Goal: Use online tool/utility: Utilize a website feature to perform a specific function

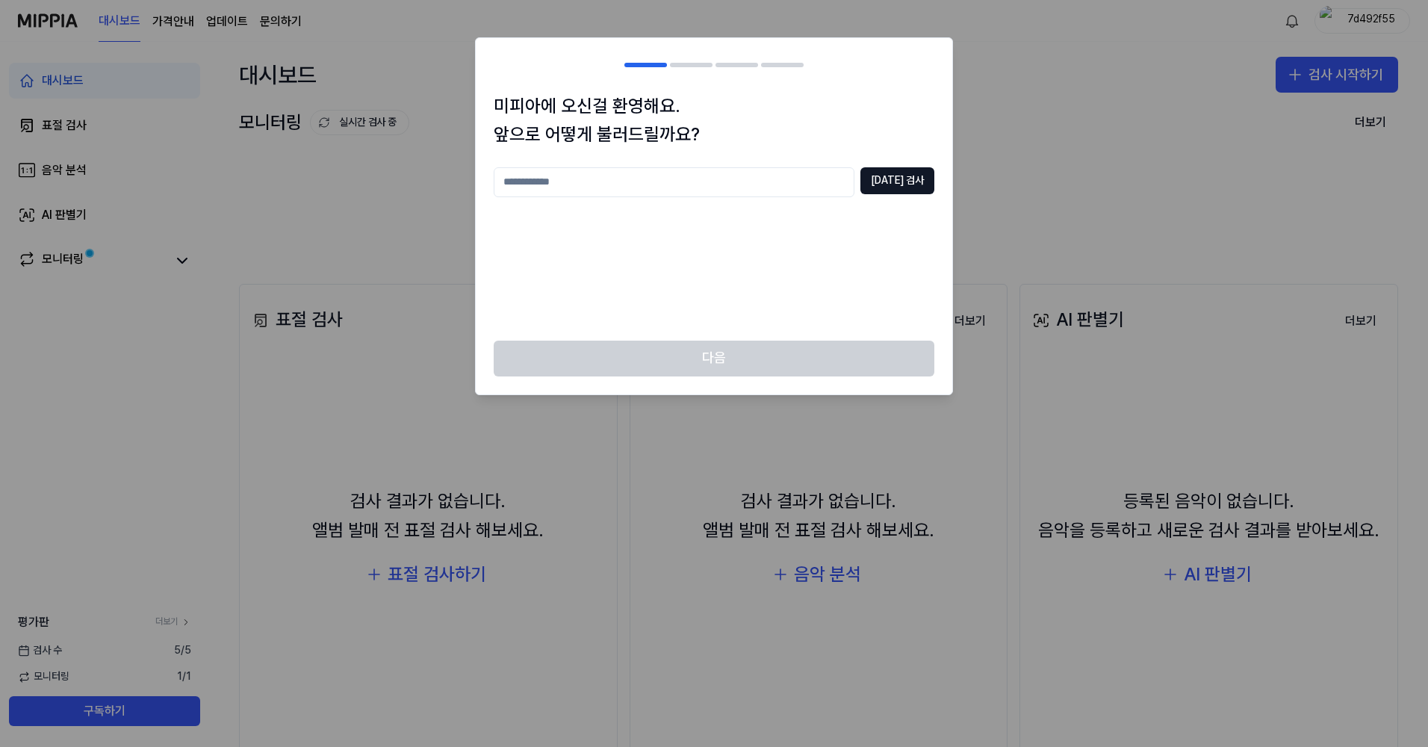
click at [796, 186] on input "text" at bounding box center [674, 182] width 361 height 30
type input "**"
click at [895, 171] on button "[DATE] 검사" at bounding box center [898, 180] width 74 height 27
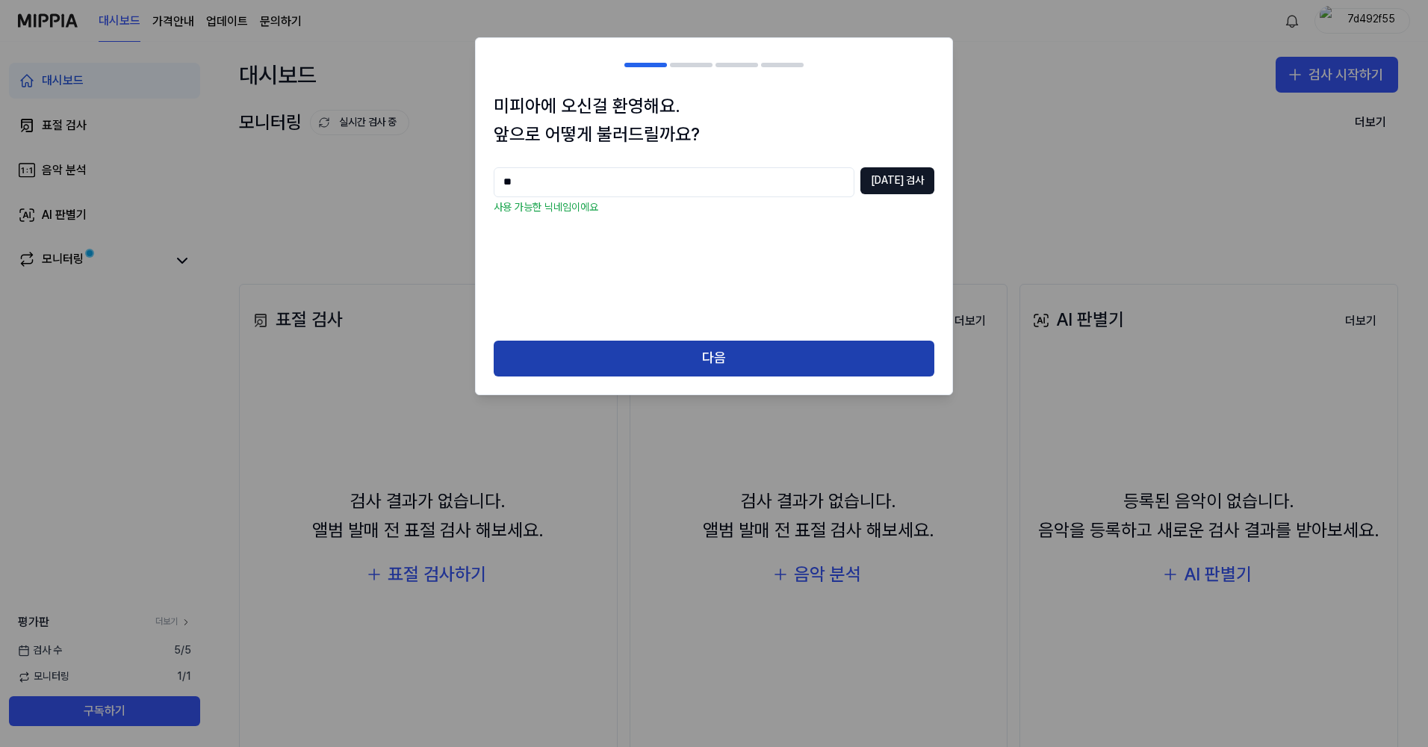
click at [789, 362] on button "다음" at bounding box center [714, 359] width 441 height 36
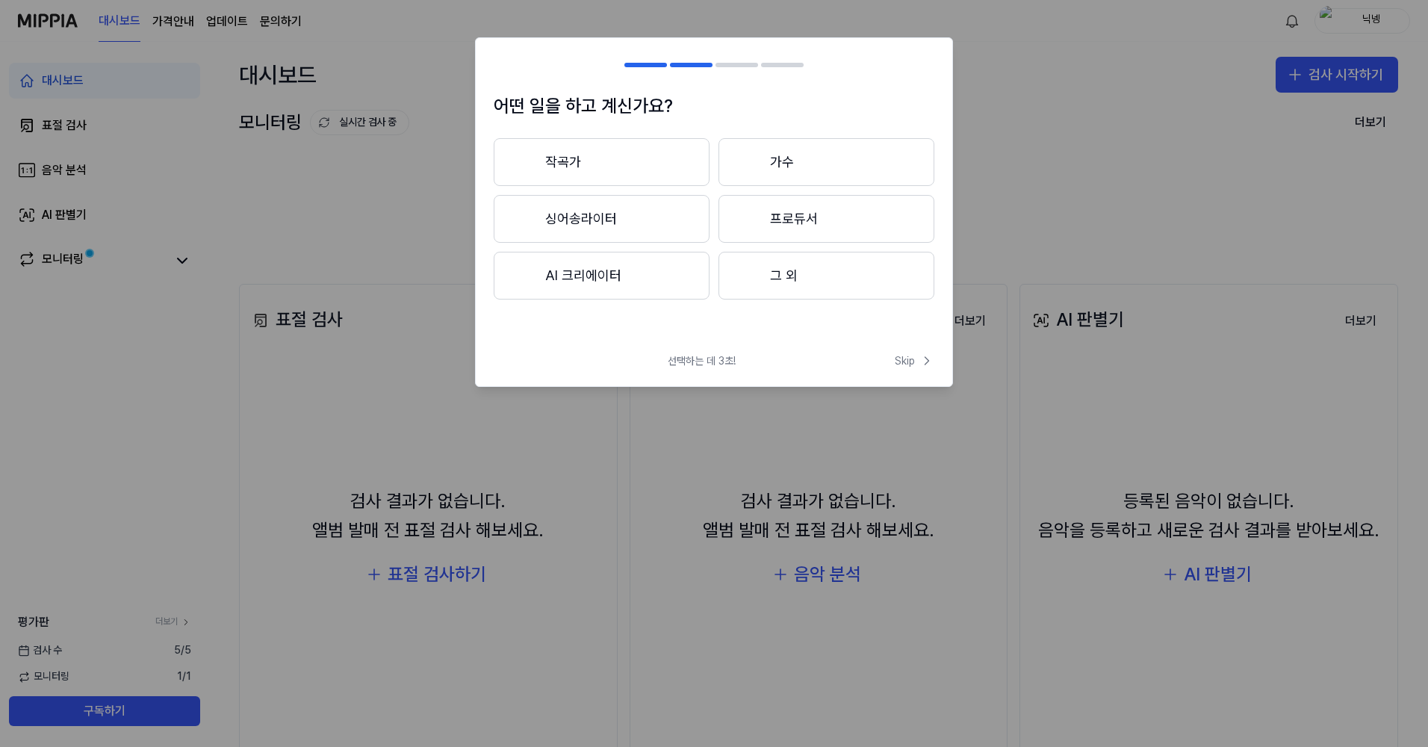
click at [653, 167] on button "작곡가" at bounding box center [602, 162] width 216 height 48
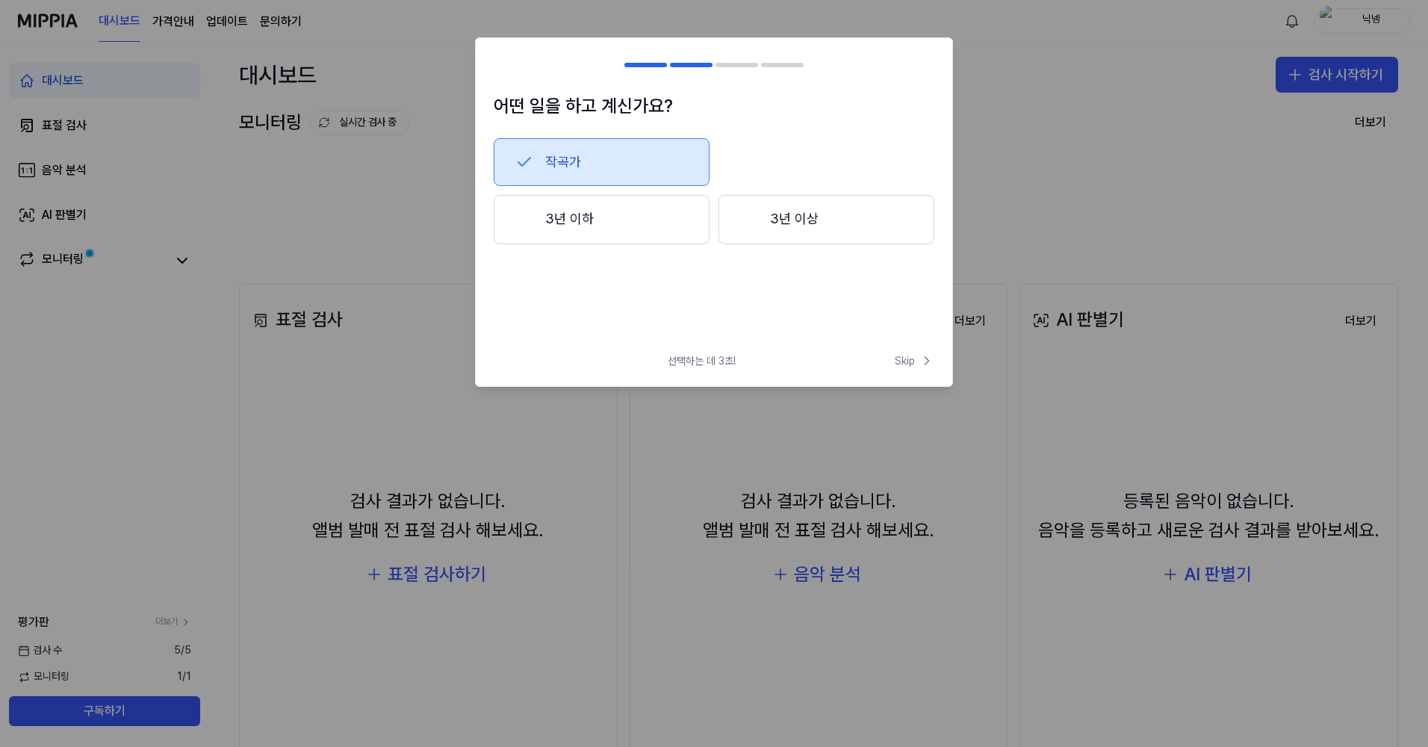
click at [624, 226] on button "3년 이하" at bounding box center [602, 219] width 216 height 49
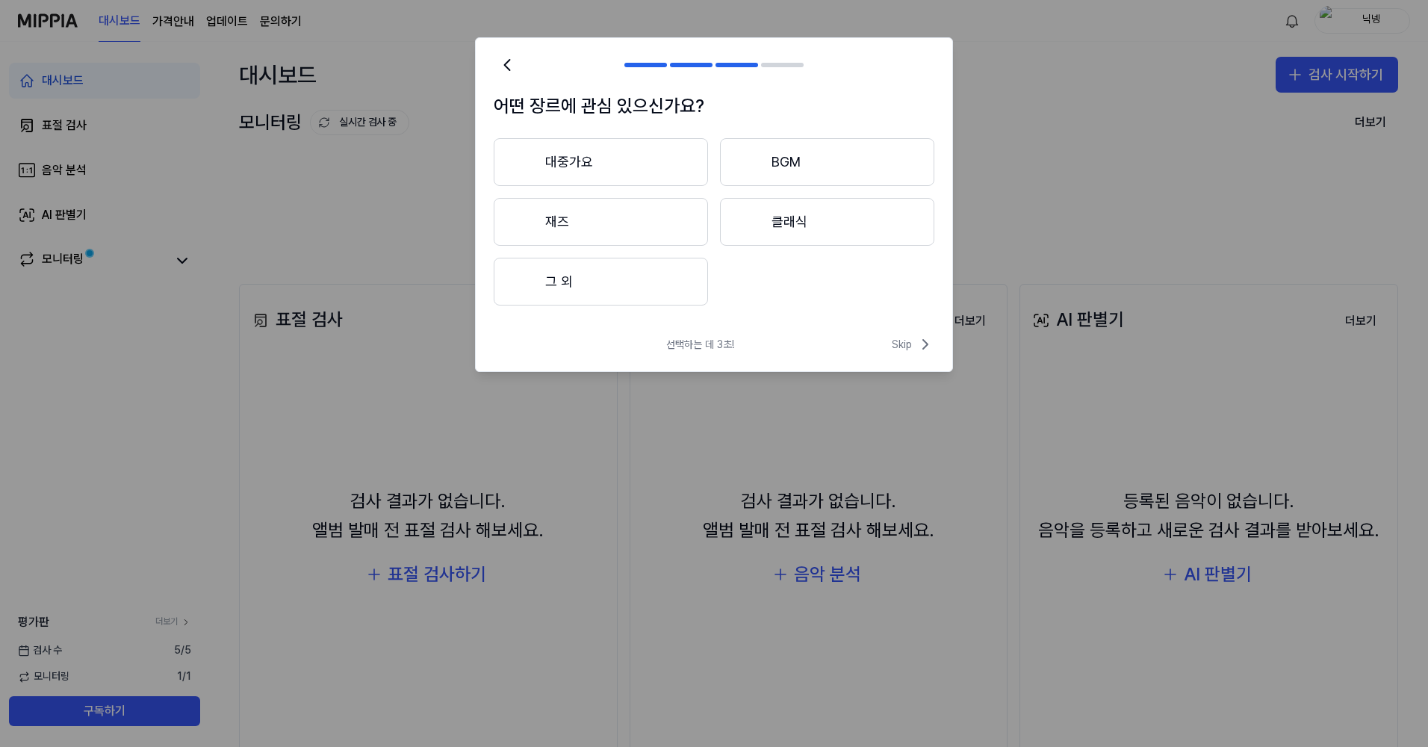
click at [684, 275] on button "그 외" at bounding box center [601, 282] width 214 height 48
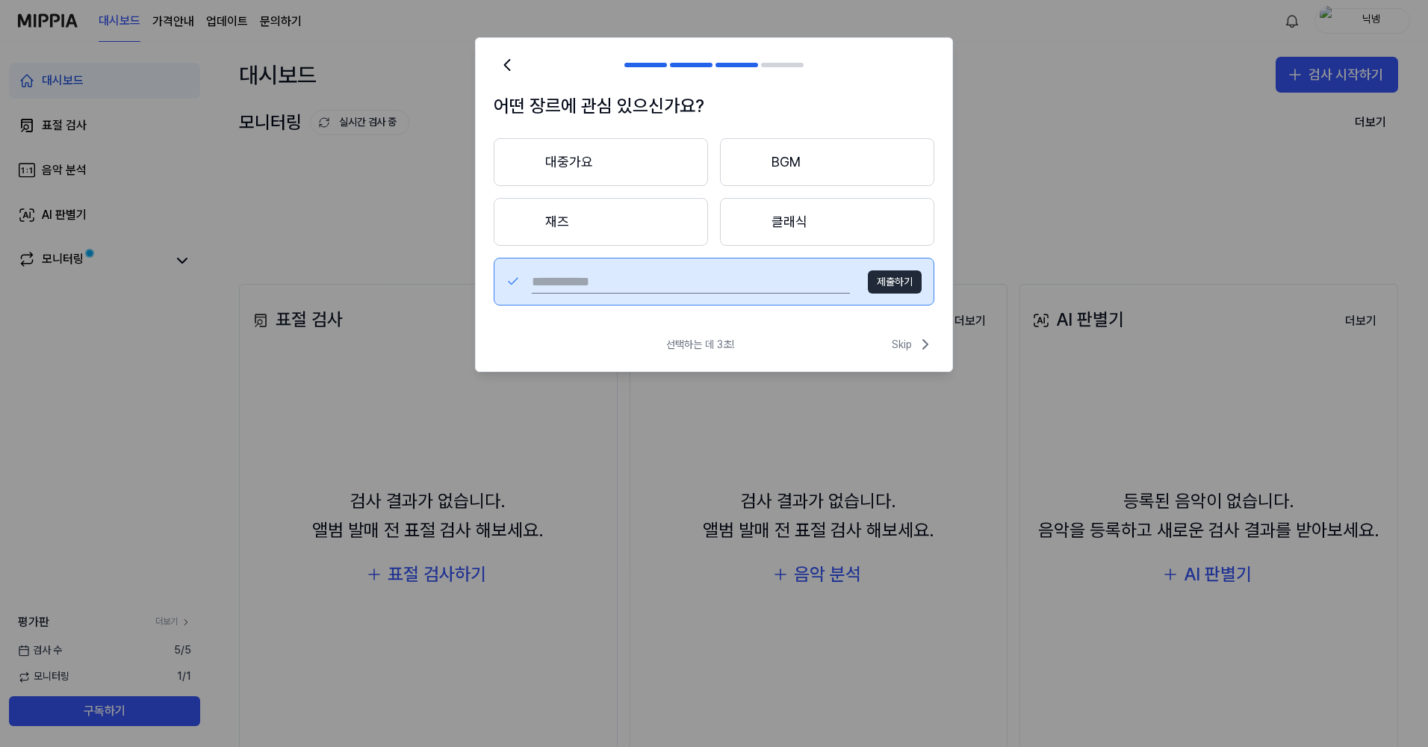
click at [769, 278] on input "text" at bounding box center [691, 282] width 318 height 24
type input "*"
type input "***"
click at [891, 278] on button "제출하기" at bounding box center [895, 282] width 54 height 24
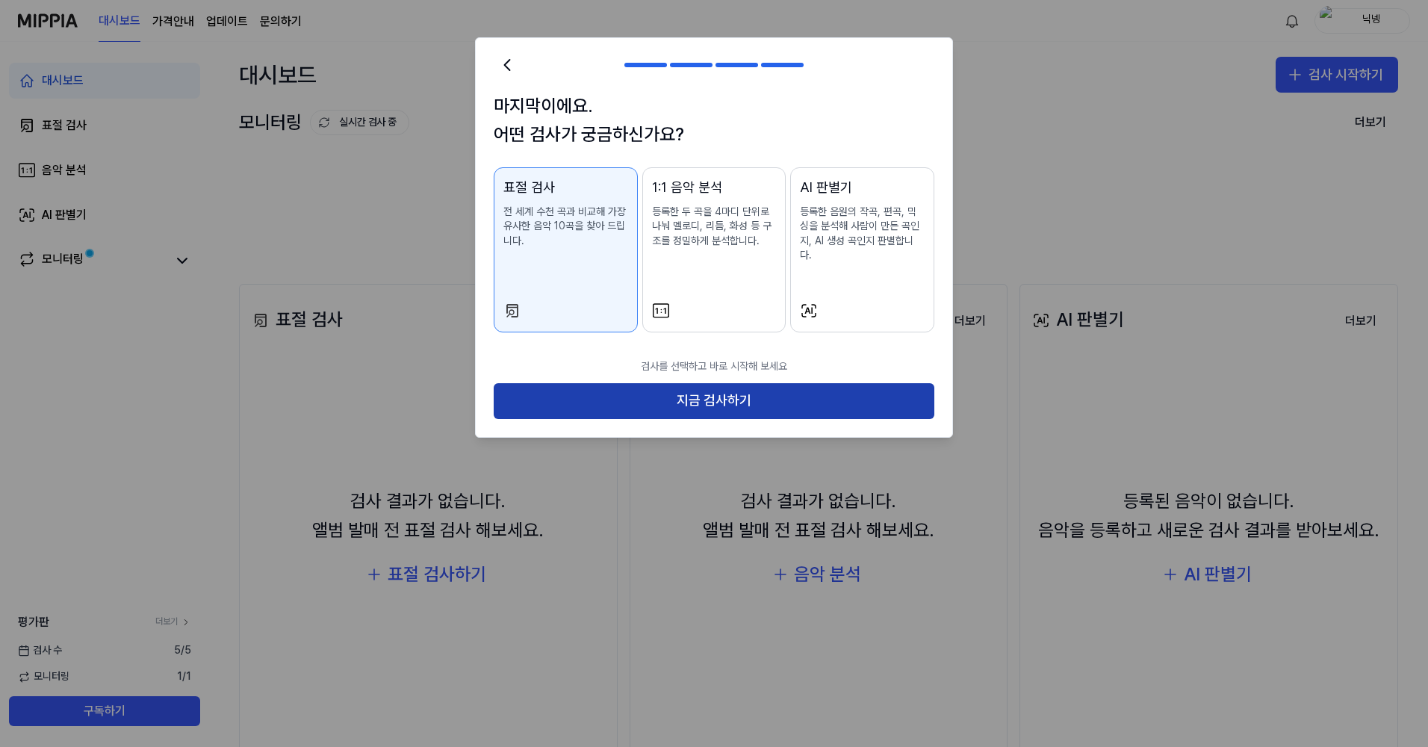
click at [745, 393] on button "지금 검사하기" at bounding box center [714, 401] width 441 height 36
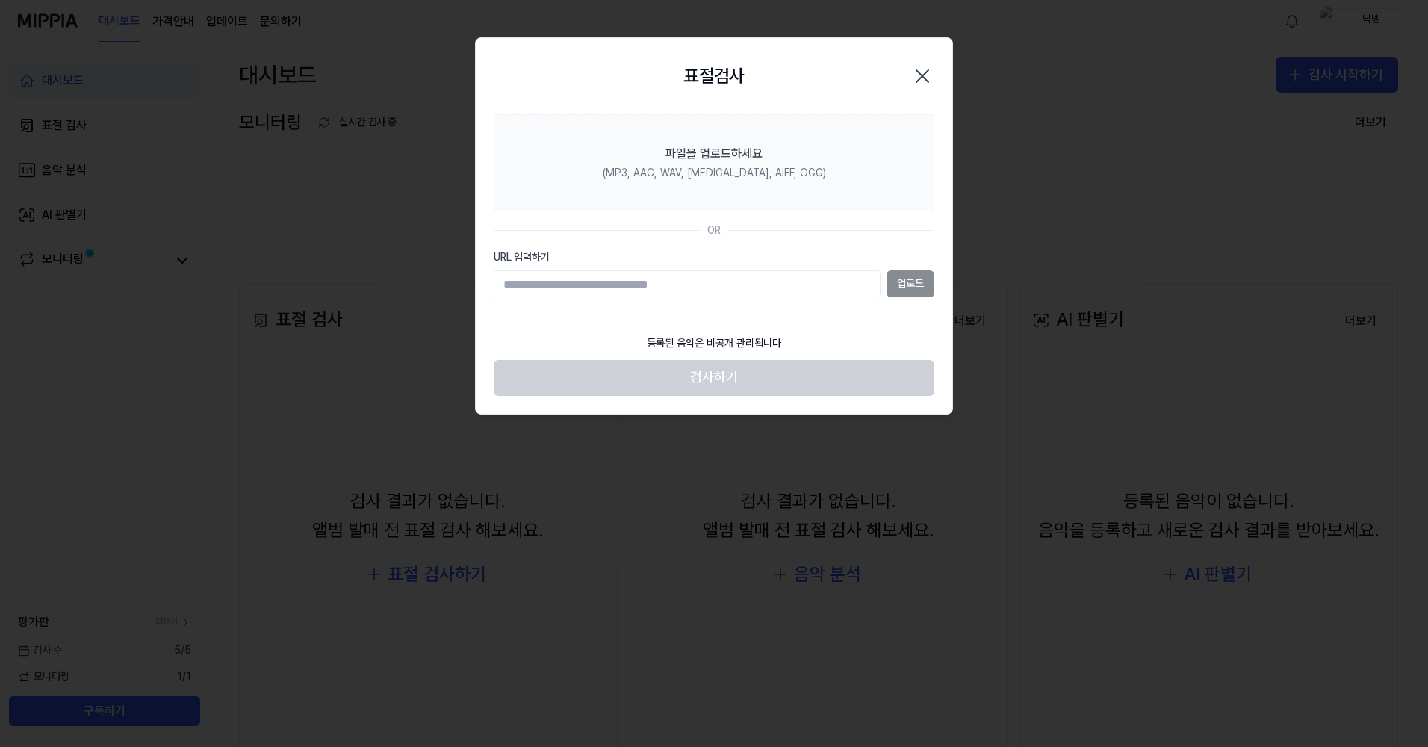
click at [625, 286] on input "URL 입력하기" at bounding box center [687, 283] width 387 height 27
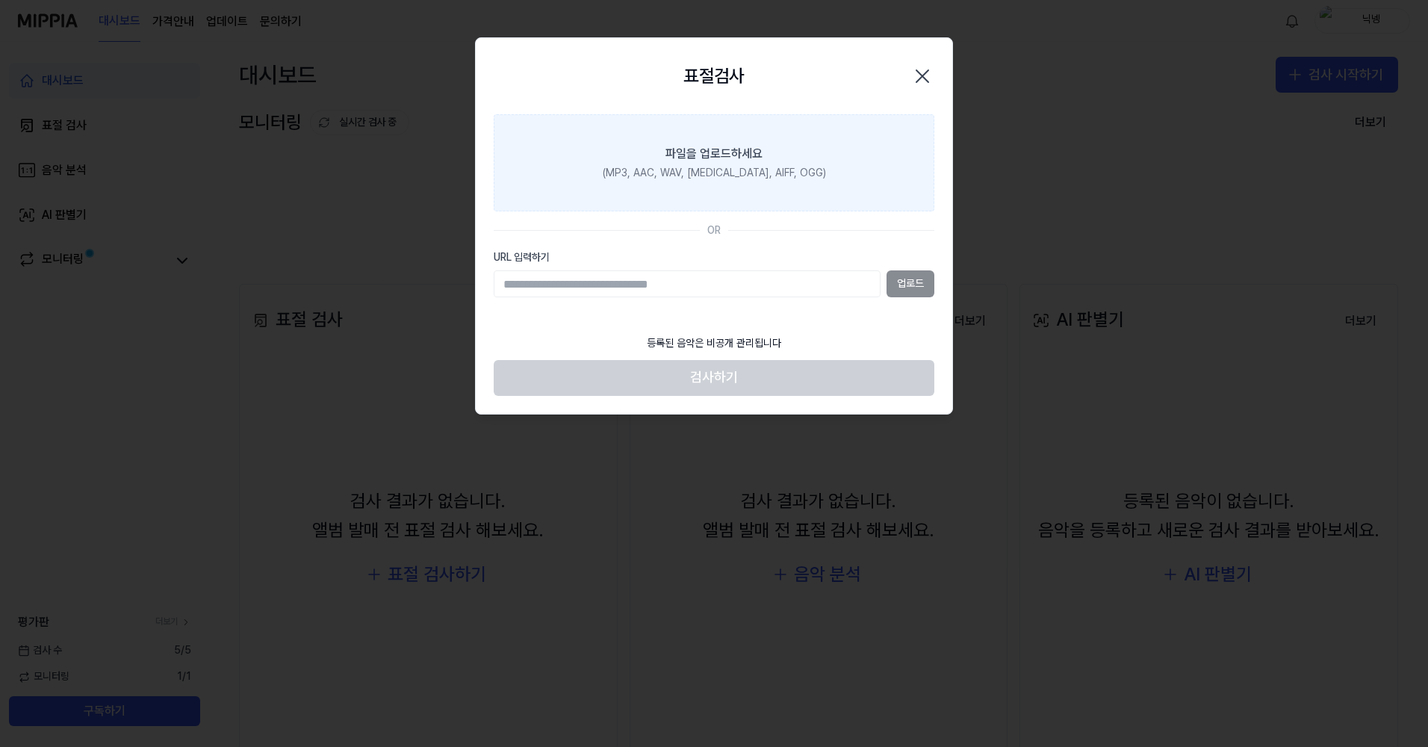
click at [721, 154] on div "파일을 업로드하세요" at bounding box center [714, 154] width 97 height 18
click at [0, 0] on input "파일을 업로드하세요 (MP3, AAC, WAV, [MEDICAL_DATA], AIFF, OGG)" at bounding box center [0, 0] width 0 height 0
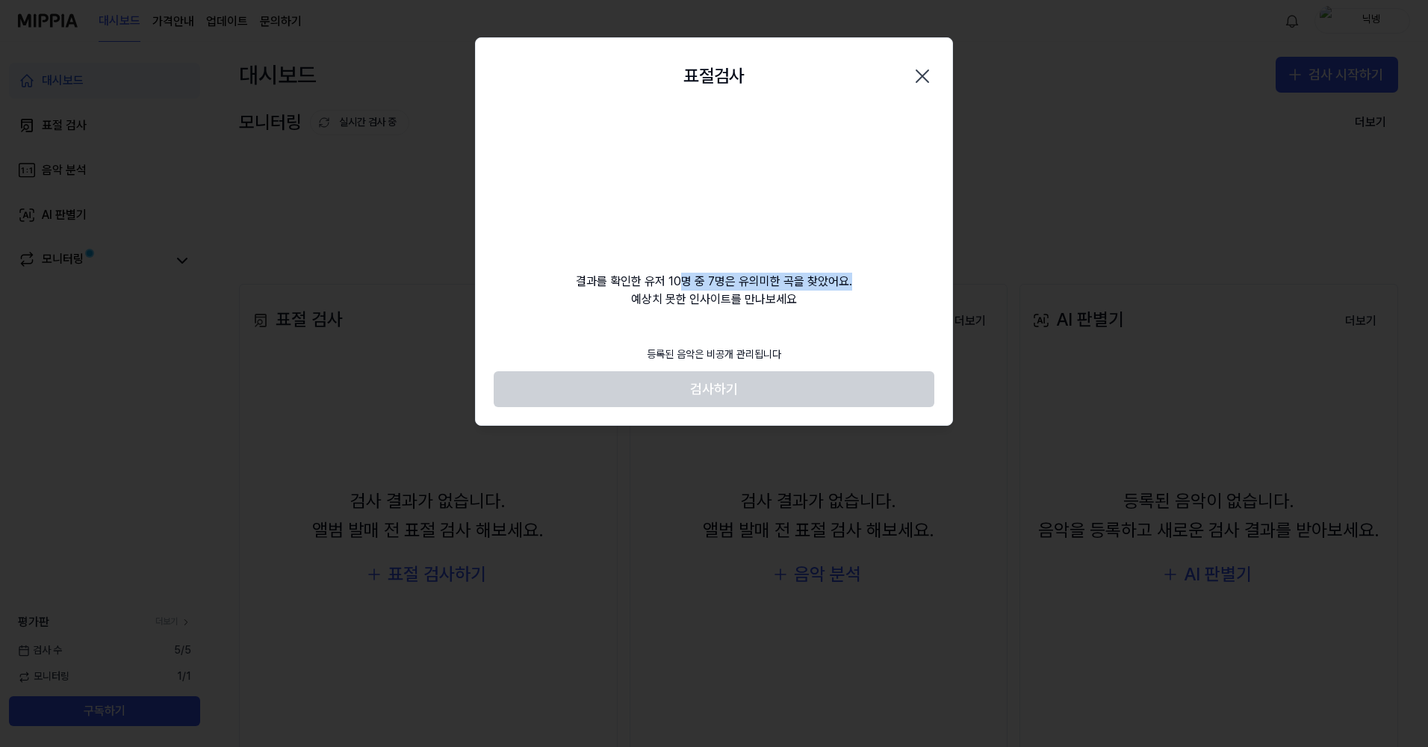
drag, startPoint x: 815, startPoint y: 279, endPoint x: 858, endPoint y: 279, distance: 42.6
click at [858, 279] on div "결과를 확인한 유저 10명 중 7명은 유의미한 곡을 찾았어요. 예상치 못한 인사이트를 만나보세요" at bounding box center [714, 211] width 477 height 194
drag, startPoint x: 858, startPoint y: 279, endPoint x: 873, endPoint y: 323, distance: 46.5
click at [873, 323] on div "표절검사 닫기 결과를 확인한 유저 10명 중 7명은 유의미한 곡을 찾았어요. 예상치 못한 인사이트를 만나보세요 등록된 음악은 비공개 관리됩니다…" at bounding box center [714, 231] width 478 height 388
click at [705, 387] on footer "등록된 음악은 비공개 관리됩니다 검사하기" at bounding box center [714, 372] width 441 height 69
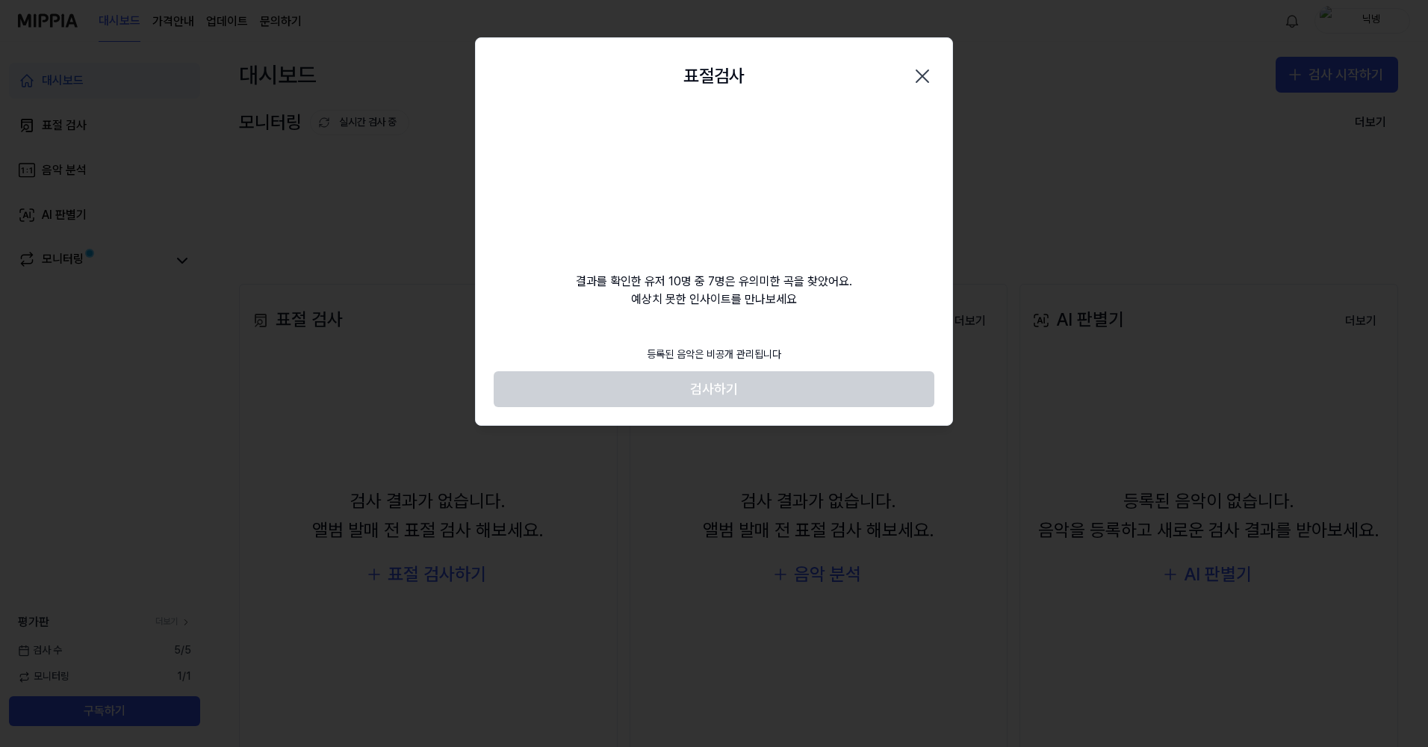
click at [734, 390] on footer "등록된 음악은 비공개 관리됩니다 검사하기" at bounding box center [714, 372] width 441 height 69
drag, startPoint x: 766, startPoint y: 351, endPoint x: 578, endPoint y: 371, distance: 189.3
click at [578, 371] on footer "등록된 음악은 비공개 관리됩니다 검사하기" at bounding box center [714, 372] width 441 height 69
drag, startPoint x: 578, startPoint y: 371, endPoint x: 890, endPoint y: 253, distance: 333.1
click at [891, 252] on div "결과를 확인한 유저 10명 중 7명은 유의미한 곡을 찾았어요. 예상치 못한 인사이트를 만나보세요" at bounding box center [714, 211] width 477 height 194
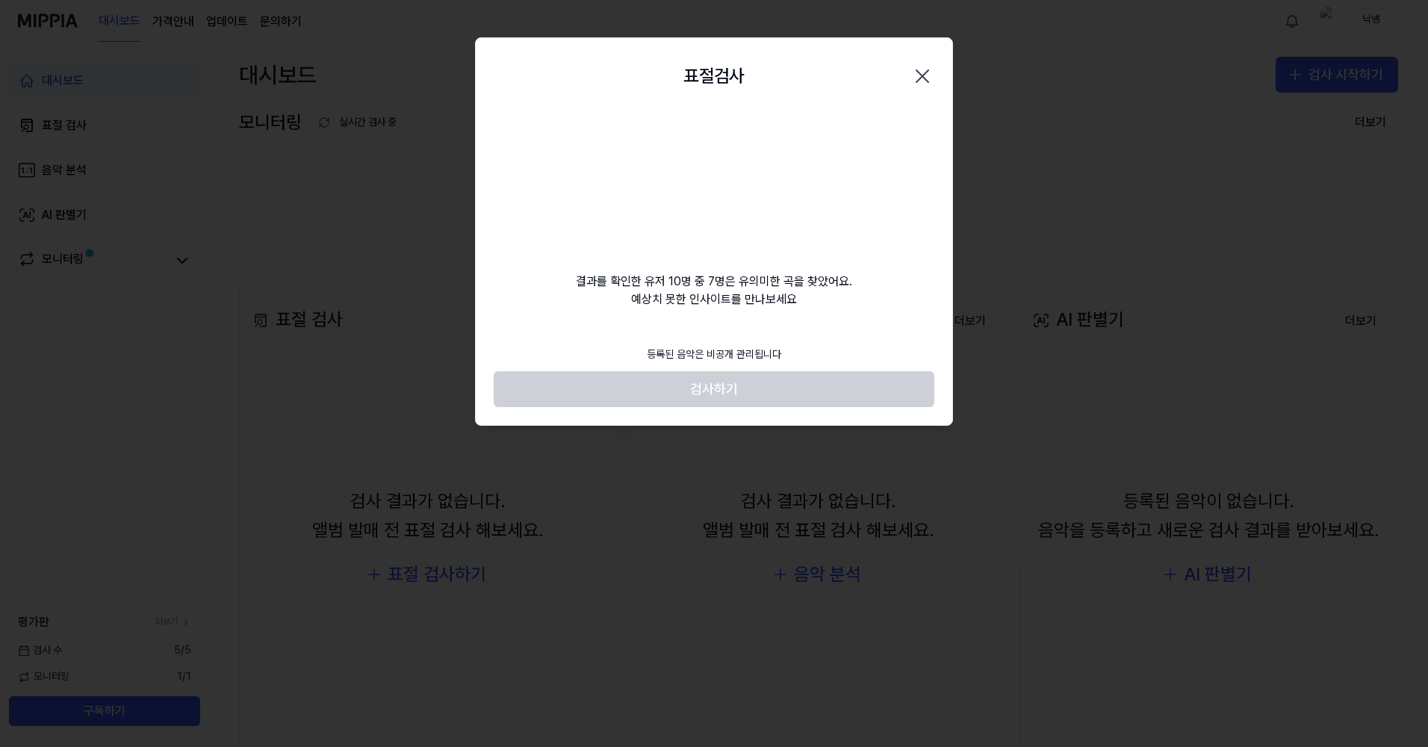
click at [730, 385] on footer "등록된 음악은 비공개 관리됩니다 검사하기" at bounding box center [714, 372] width 441 height 69
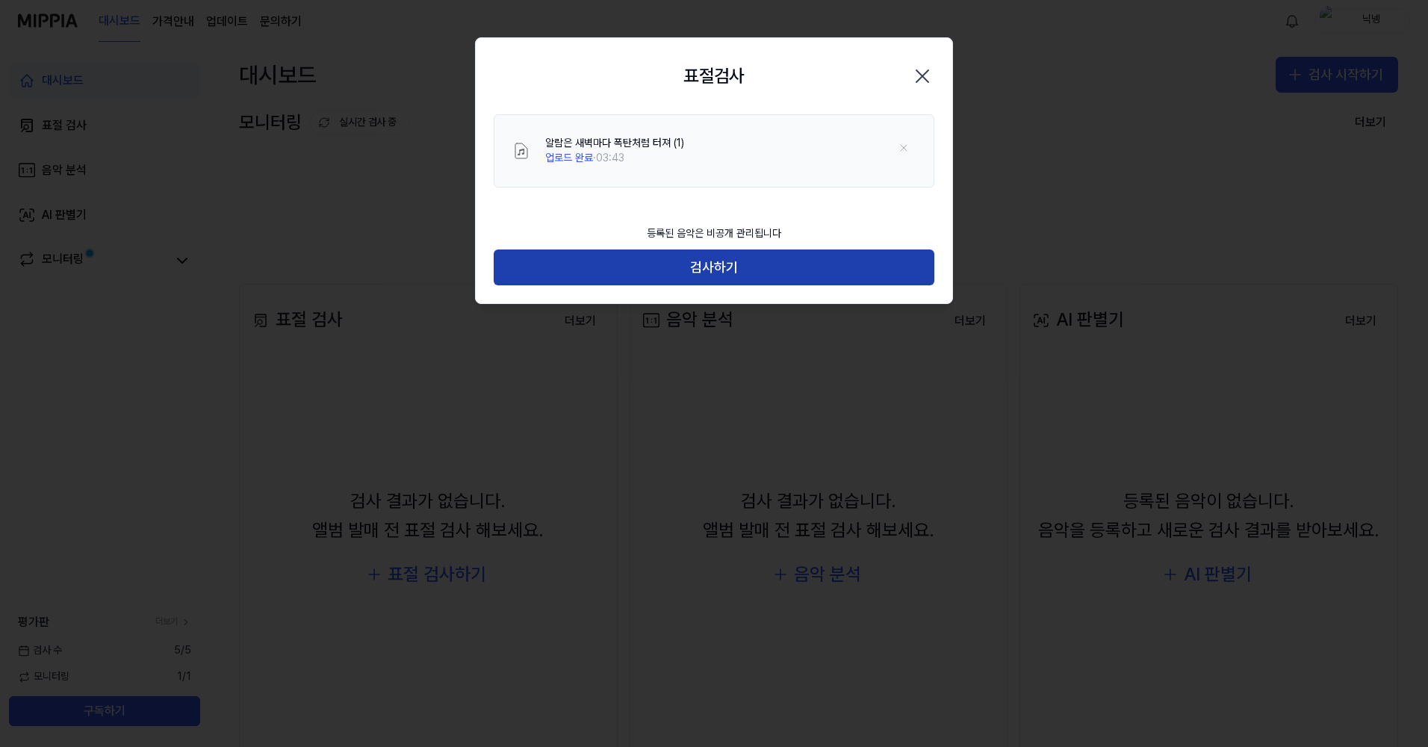
click at [708, 264] on button "검사하기" at bounding box center [714, 268] width 441 height 36
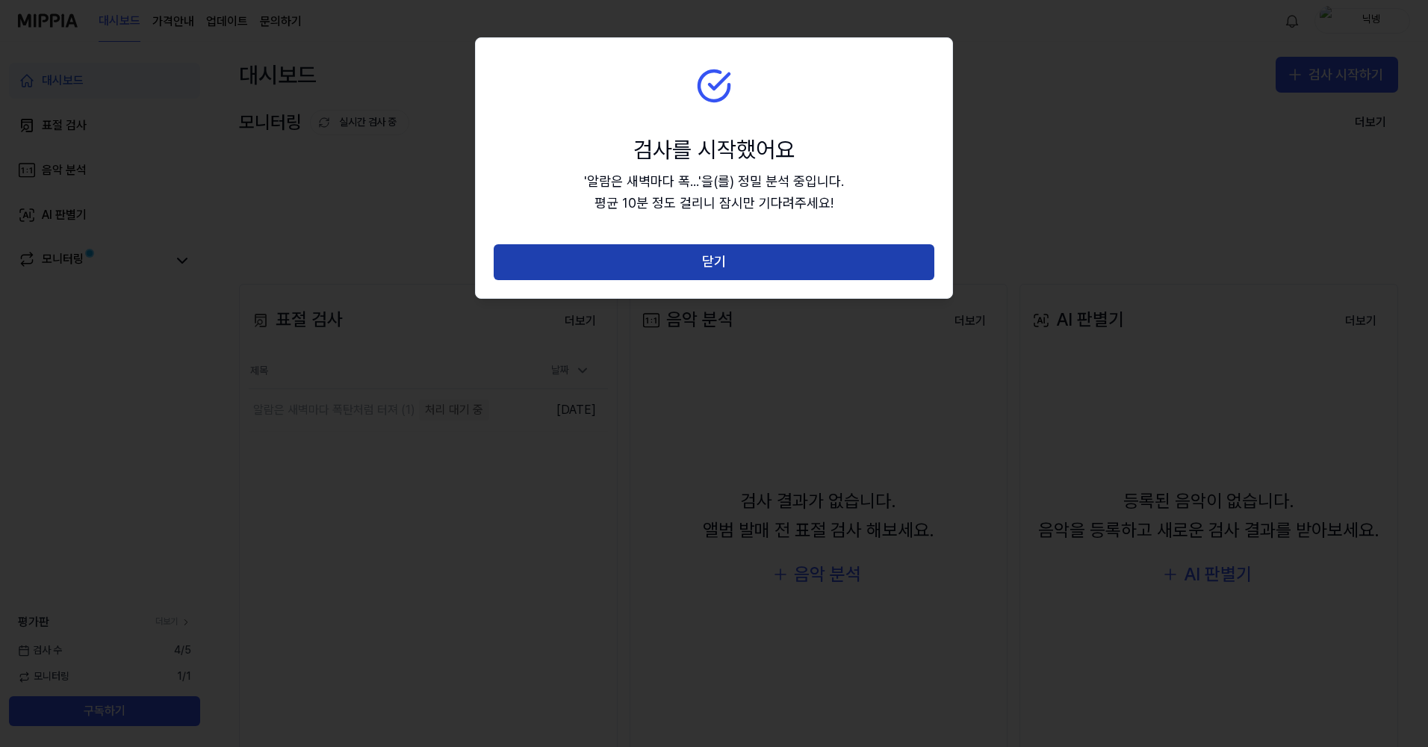
click at [660, 268] on button "닫기" at bounding box center [714, 262] width 441 height 36
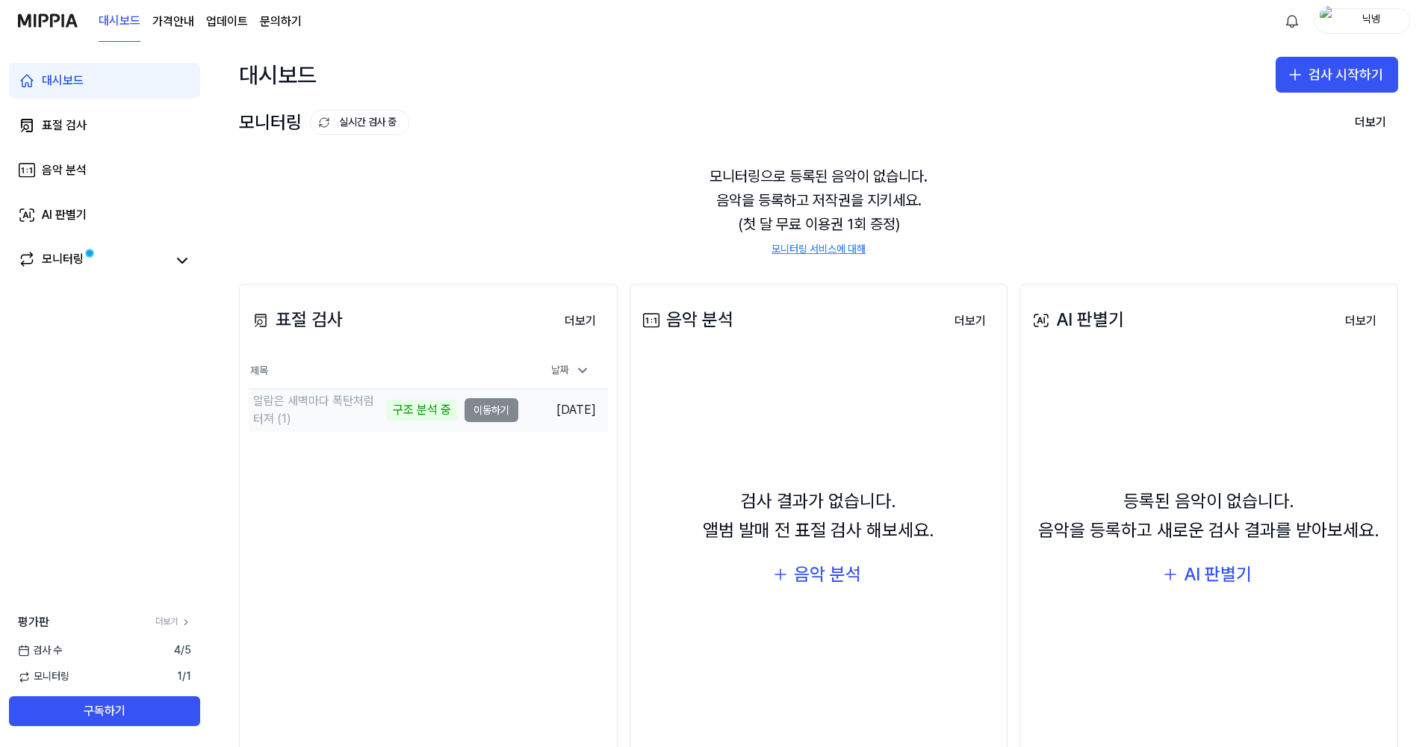
click at [487, 412] on td "알람은 새벽마다 폭탄처럼 터져 (1) 구조 분석 중 이동하기" at bounding box center [384, 410] width 270 height 42
click at [491, 407] on button "이동하기" at bounding box center [492, 410] width 54 height 24
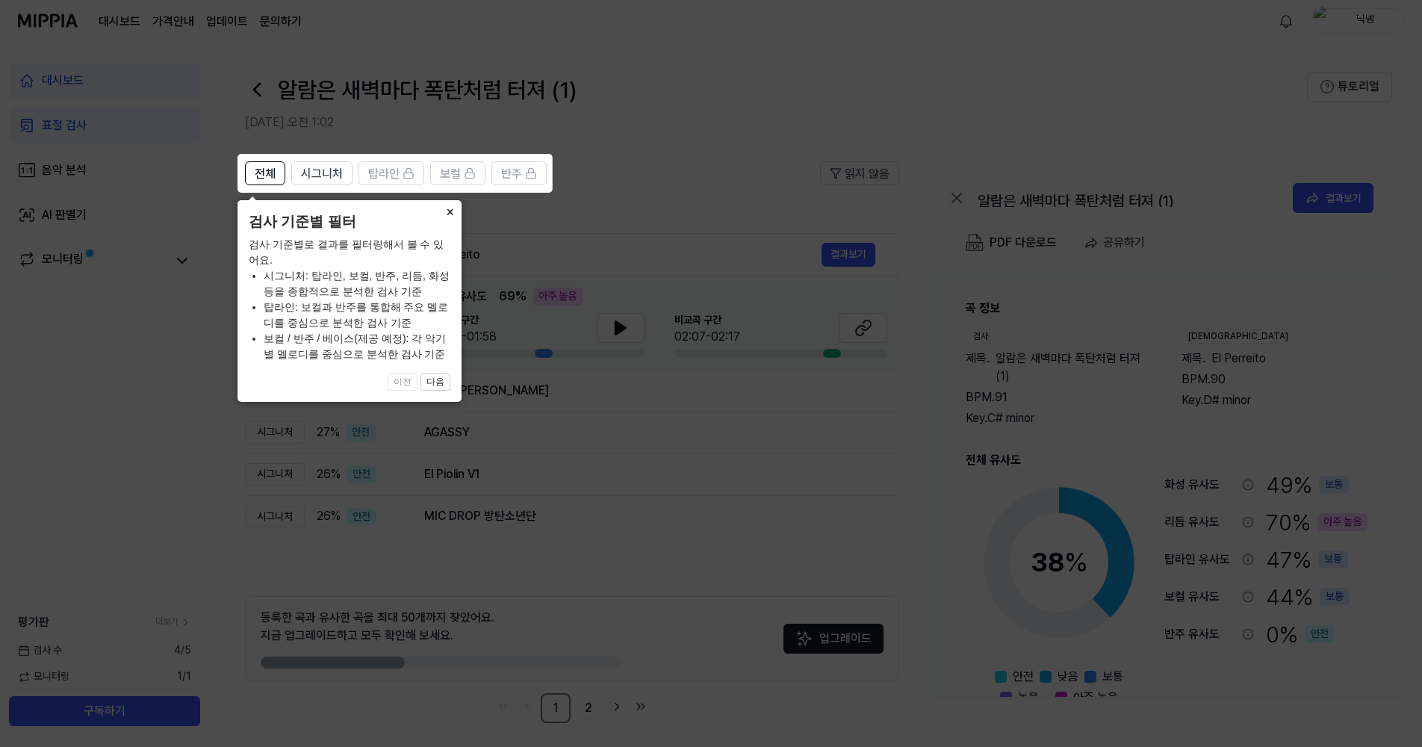
click at [451, 214] on button "×" at bounding box center [450, 210] width 24 height 21
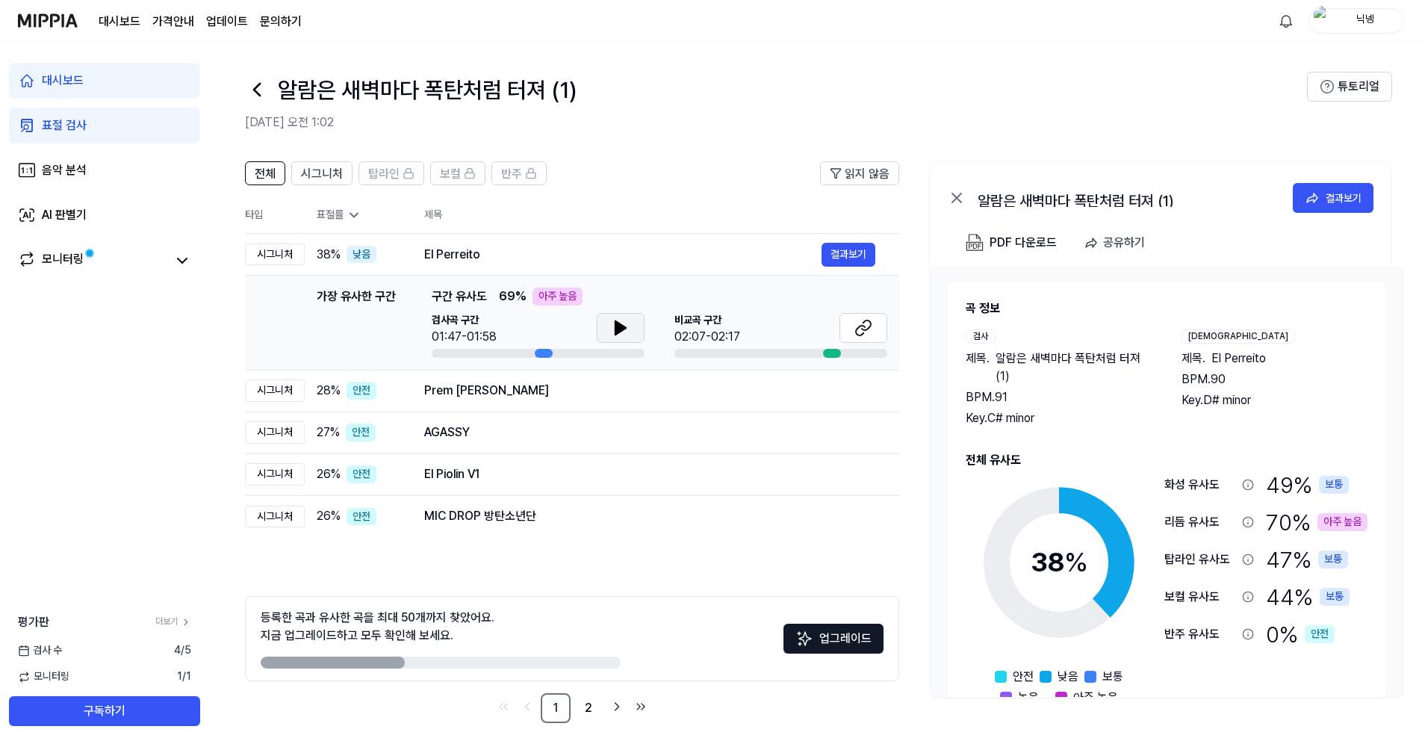
click at [619, 326] on icon at bounding box center [621, 327] width 10 height 13
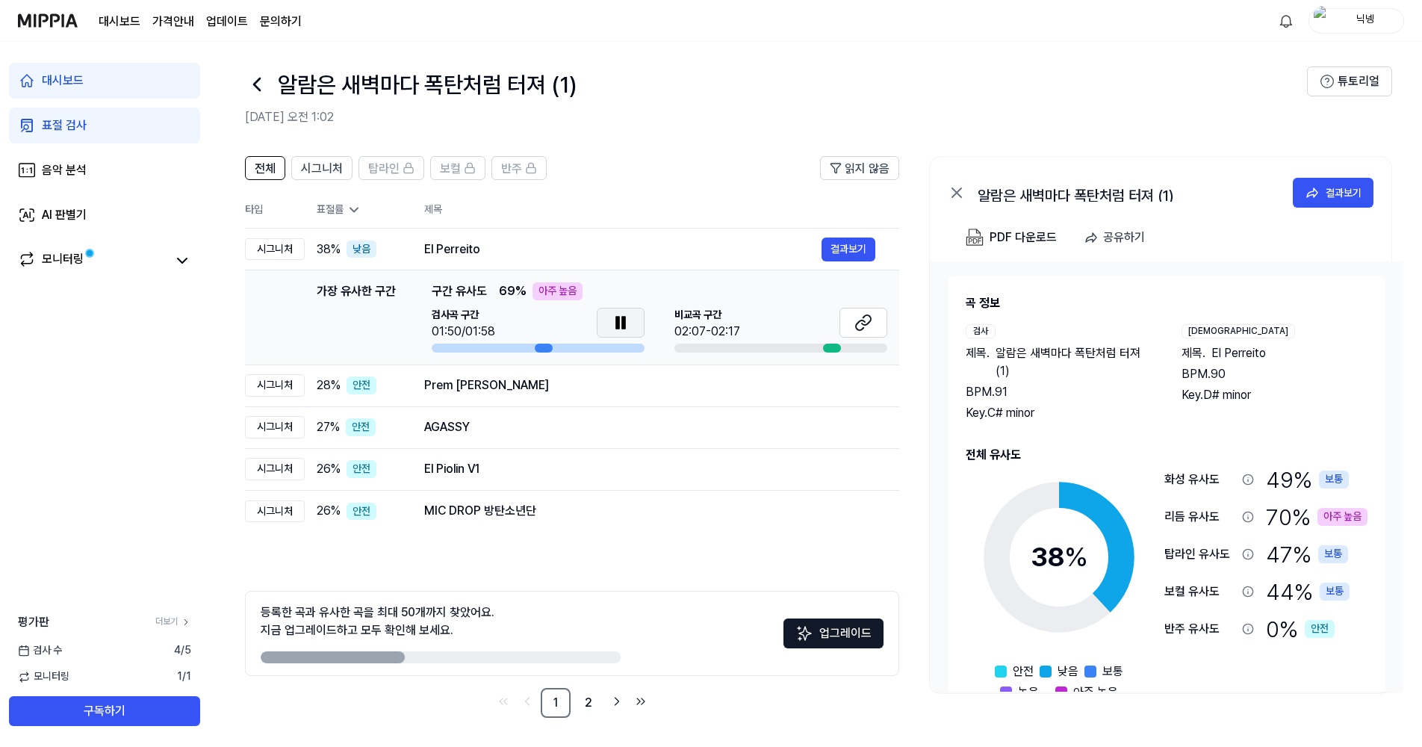
scroll to position [6, 0]
click at [892, 329] on td "가장 유사한 구간 가장 유사한 구간 구간 유사도 69 % 아주 높음 검사곡 구간 01:47-01:58 [GEOGRAPHIC_DATA] 구간 0…" at bounding box center [572, 317] width 654 height 95
click at [856, 322] on icon at bounding box center [864, 322] width 18 height 18
click at [384, 391] on div "28 % 안전" at bounding box center [359, 385] width 84 height 18
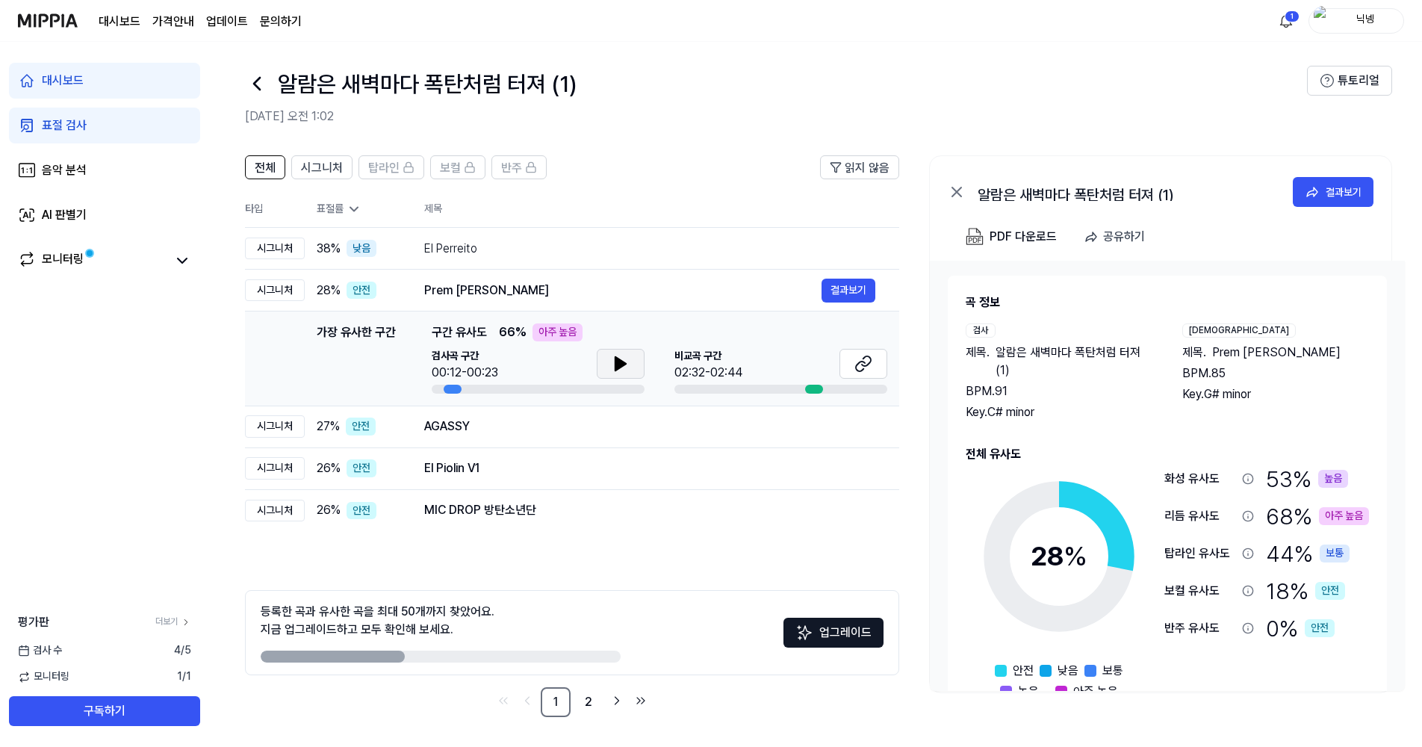
click at [637, 365] on button at bounding box center [621, 364] width 48 height 30
click at [610, 375] on button at bounding box center [621, 364] width 48 height 30
click at [855, 364] on icon at bounding box center [864, 364] width 18 height 18
click at [557, 424] on div "AGASSY" at bounding box center [622, 427] width 397 height 18
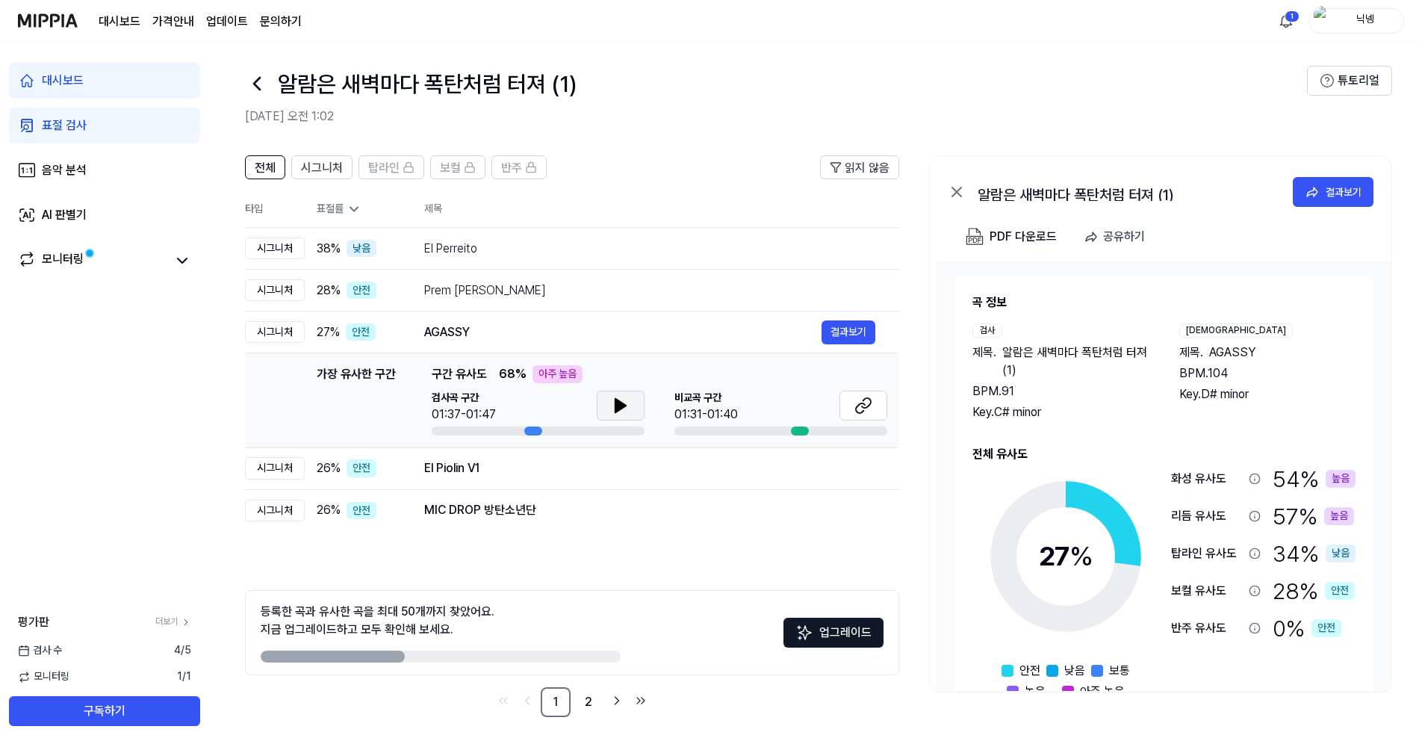
click at [612, 409] on icon at bounding box center [621, 406] width 18 height 18
click at [859, 407] on icon at bounding box center [864, 406] width 18 height 18
click at [559, 294] on div "Prem [PERSON_NAME]" at bounding box center [622, 291] width 397 height 18
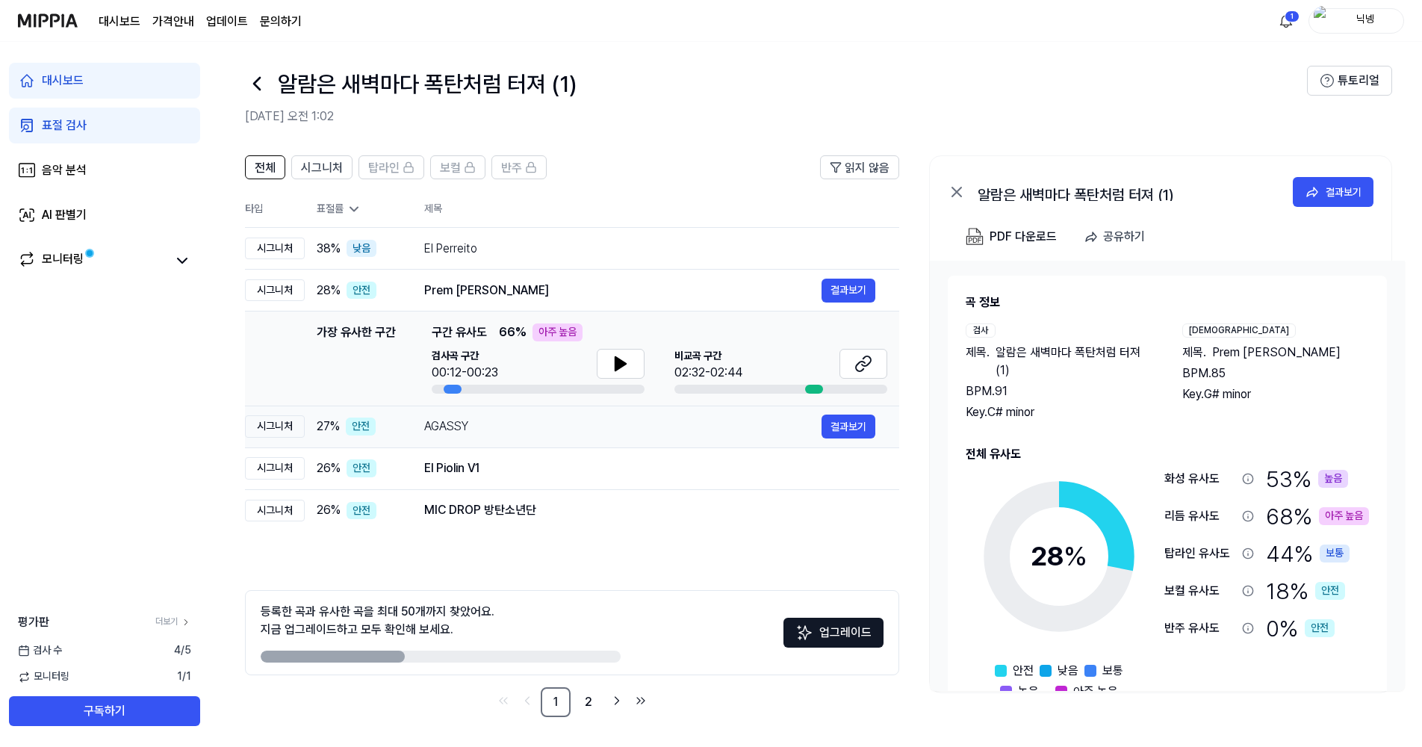
click at [614, 425] on div "AGASSY" at bounding box center [622, 427] width 397 height 18
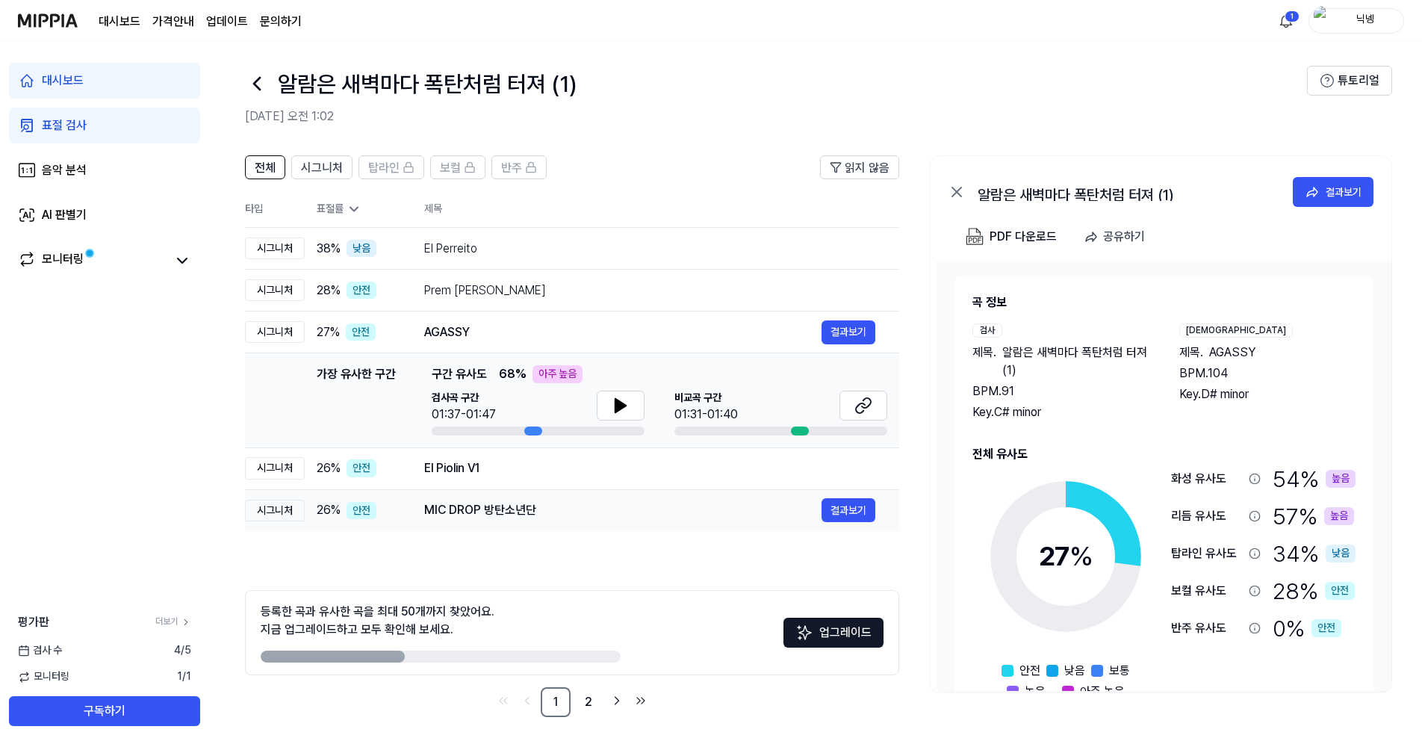
click at [540, 483] on td "El Piolin V1 결과보기" at bounding box center [649, 468] width 499 height 42
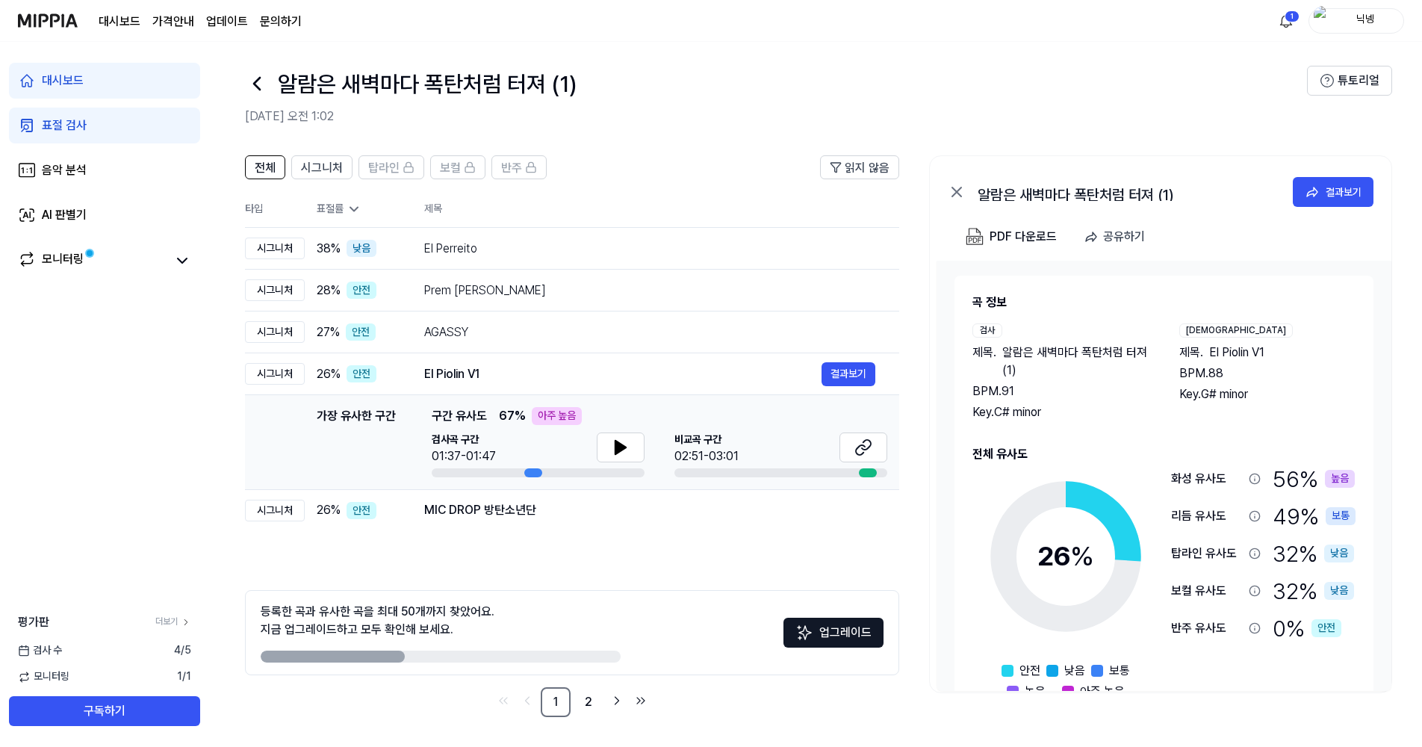
drag, startPoint x: 609, startPoint y: 455, endPoint x: 605, endPoint y: 478, distance: 23.5
click at [610, 454] on button at bounding box center [621, 448] width 48 height 30
click at [482, 243] on div "El Perreito" at bounding box center [622, 249] width 397 height 18
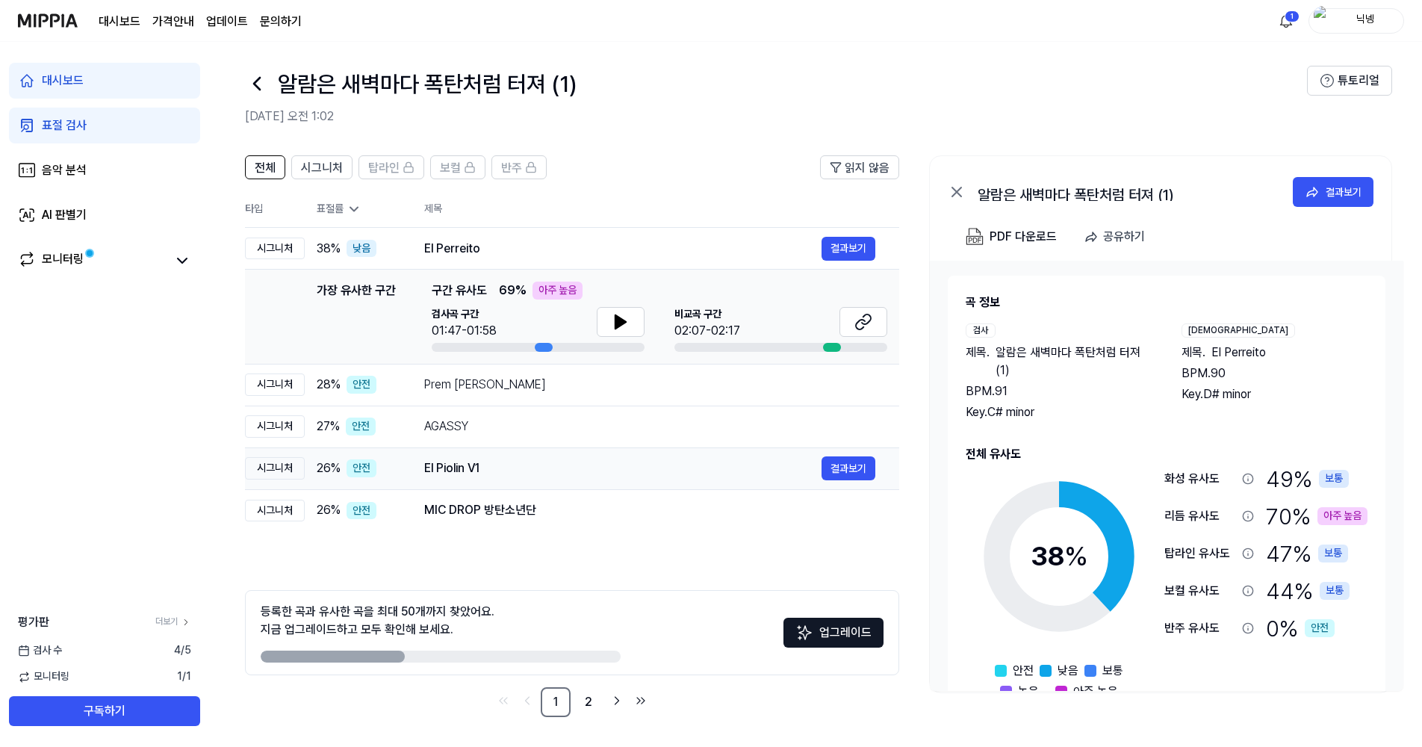
click at [530, 462] on div "El Piolin V1" at bounding box center [622, 468] width 397 height 18
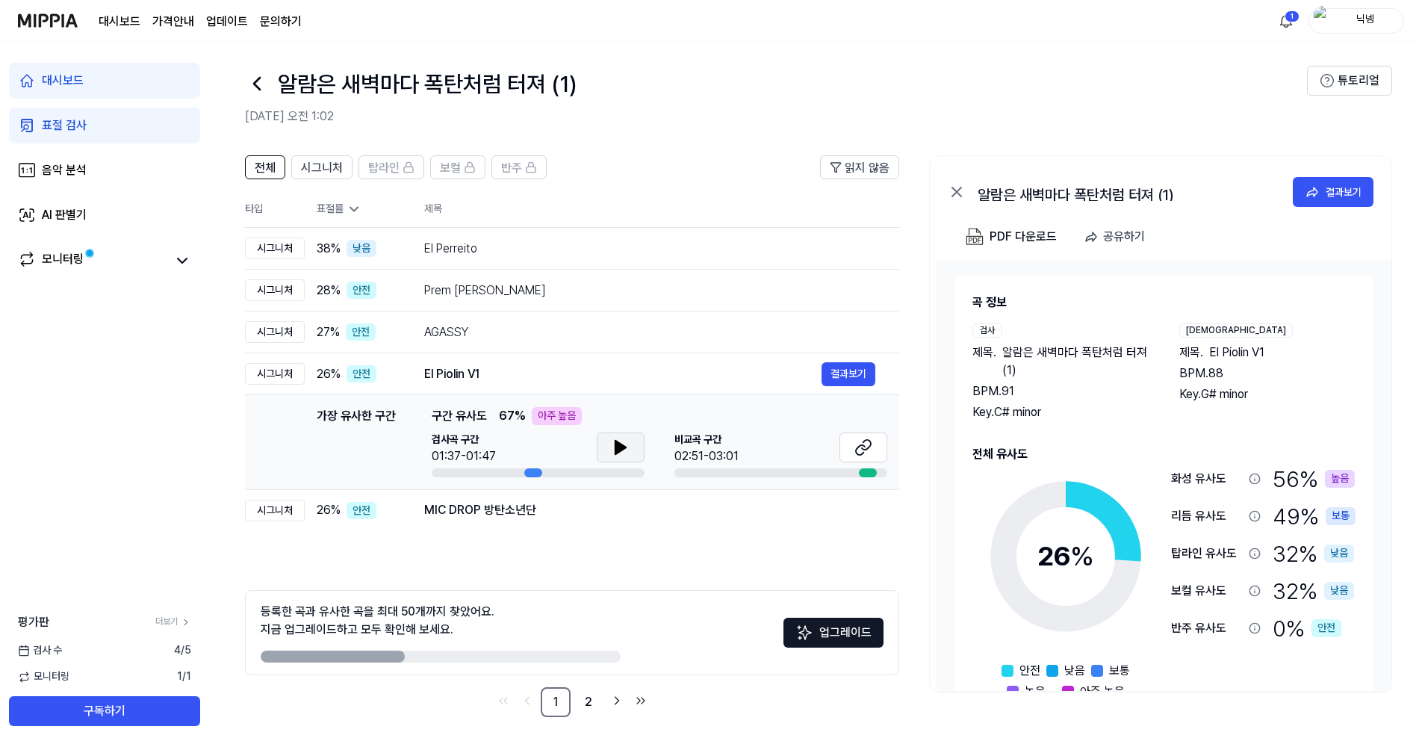
click at [628, 443] on icon at bounding box center [621, 448] width 18 height 18
click at [871, 453] on icon at bounding box center [864, 448] width 18 height 18
click at [612, 444] on icon at bounding box center [621, 448] width 18 height 18
click at [533, 521] on div "MIC DROP 방탄소년단 결과보기" at bounding box center [649, 510] width 451 height 24
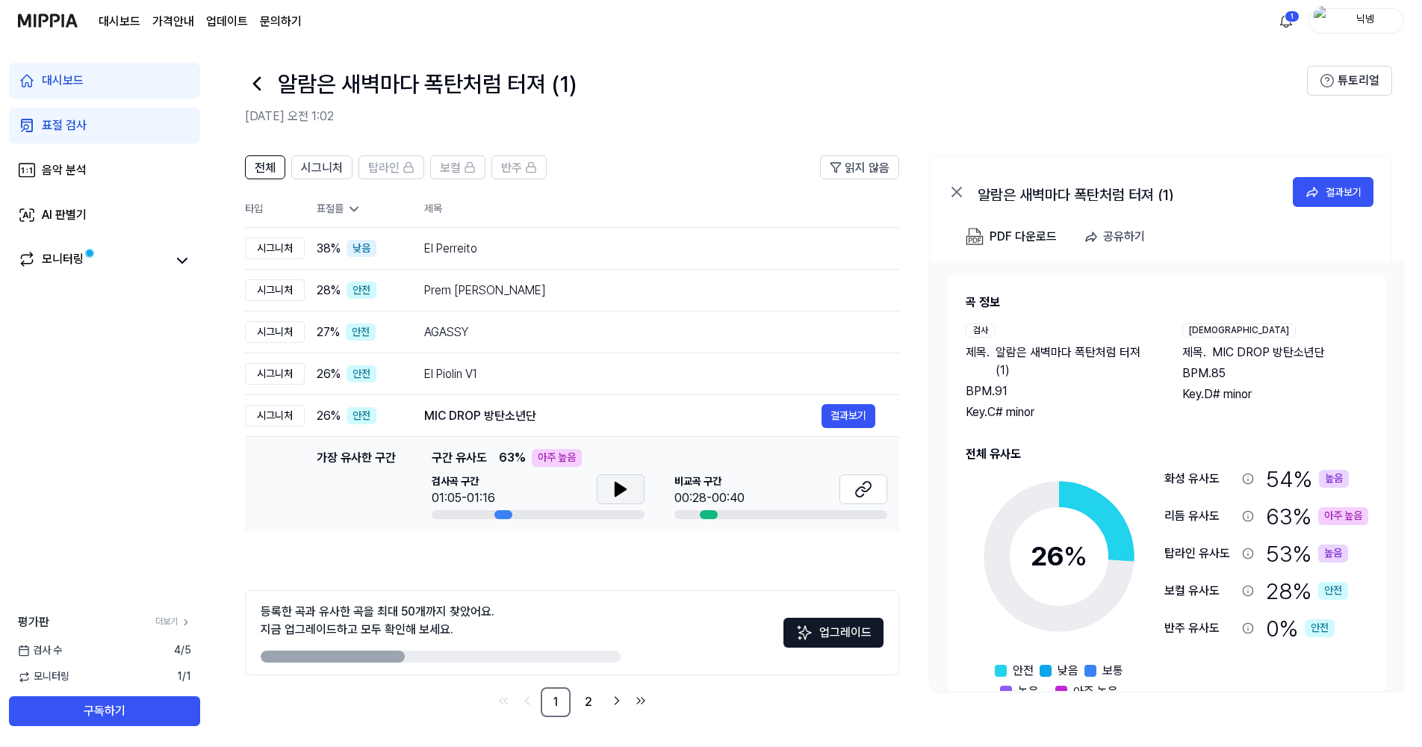
click at [604, 488] on button at bounding box center [621, 489] width 48 height 30
click at [833, 375] on button "결과보기" at bounding box center [849, 374] width 54 height 24
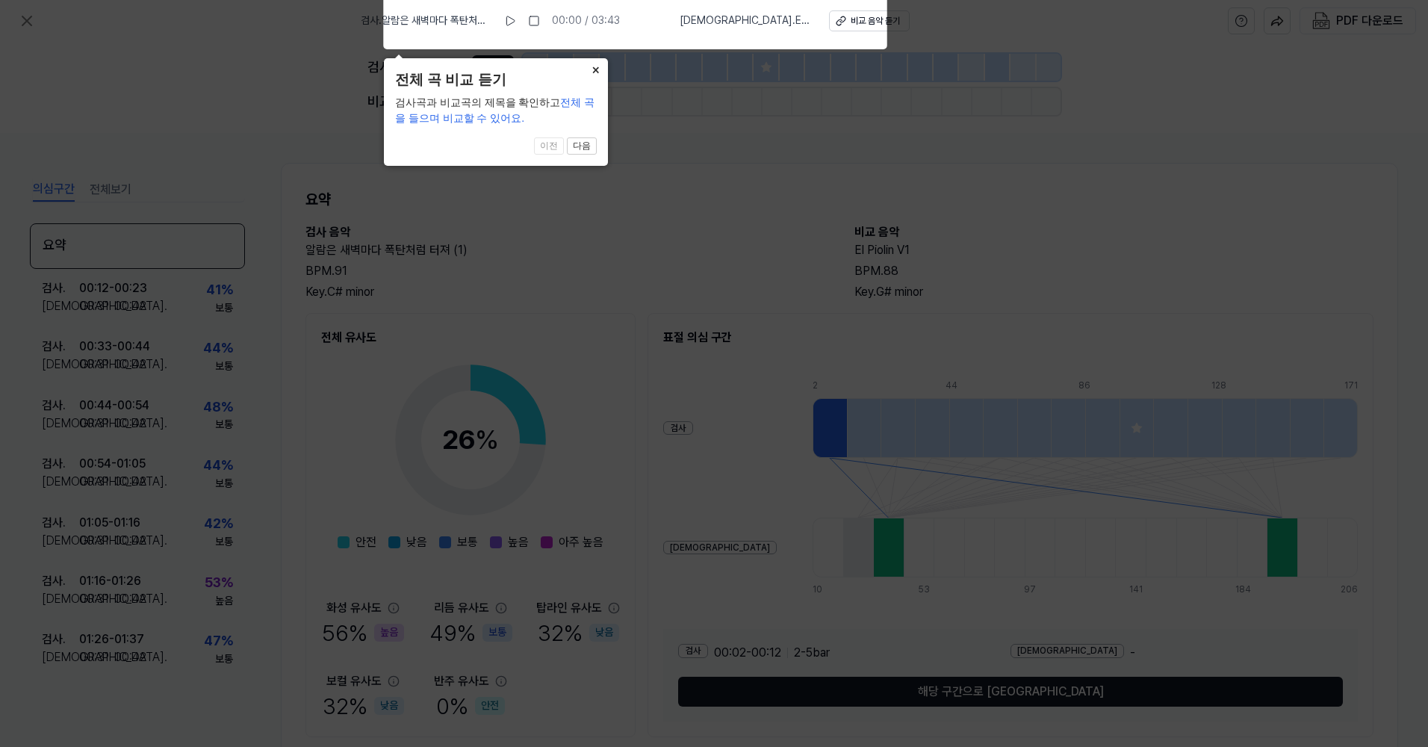
click at [585, 58] on button "×" at bounding box center [596, 68] width 24 height 21
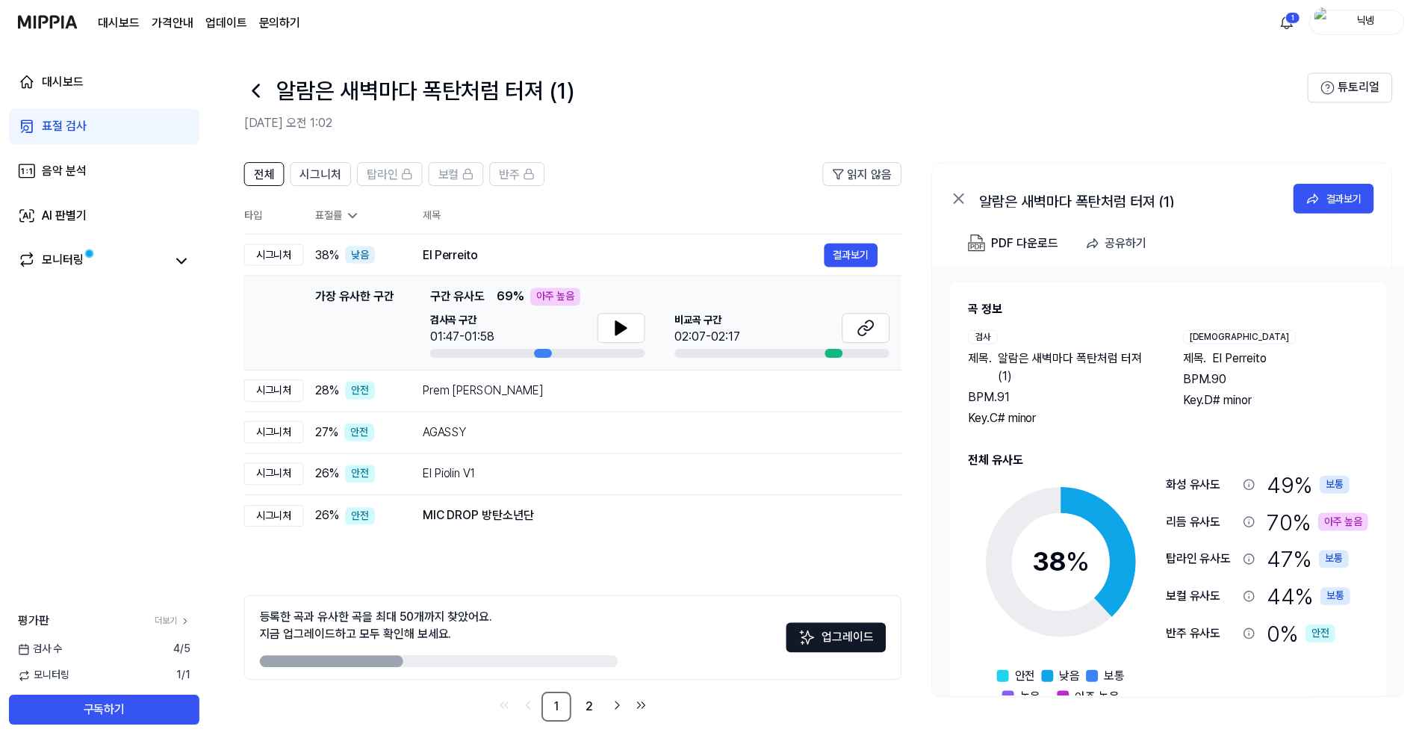
scroll to position [6, 0]
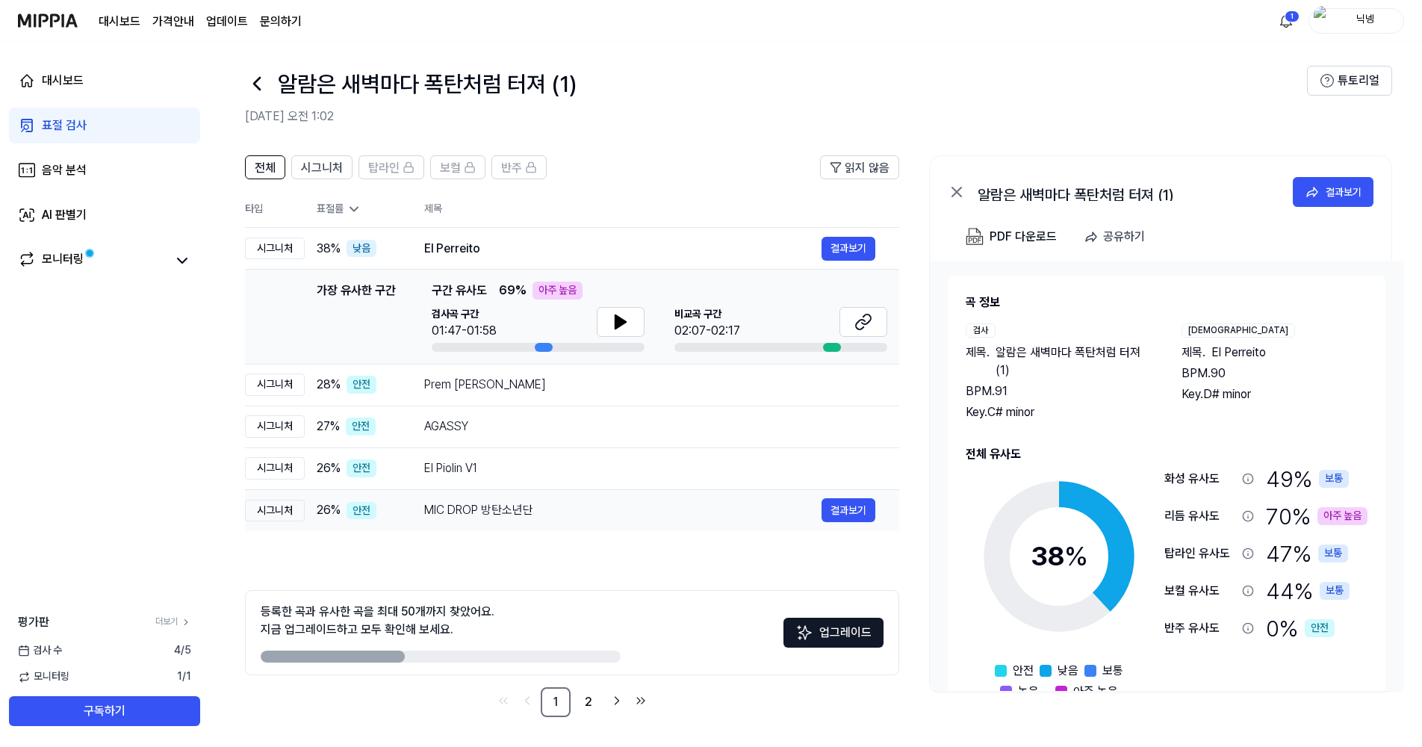
click at [692, 507] on div "MIC DROP 방탄소년단" at bounding box center [622, 510] width 397 height 18
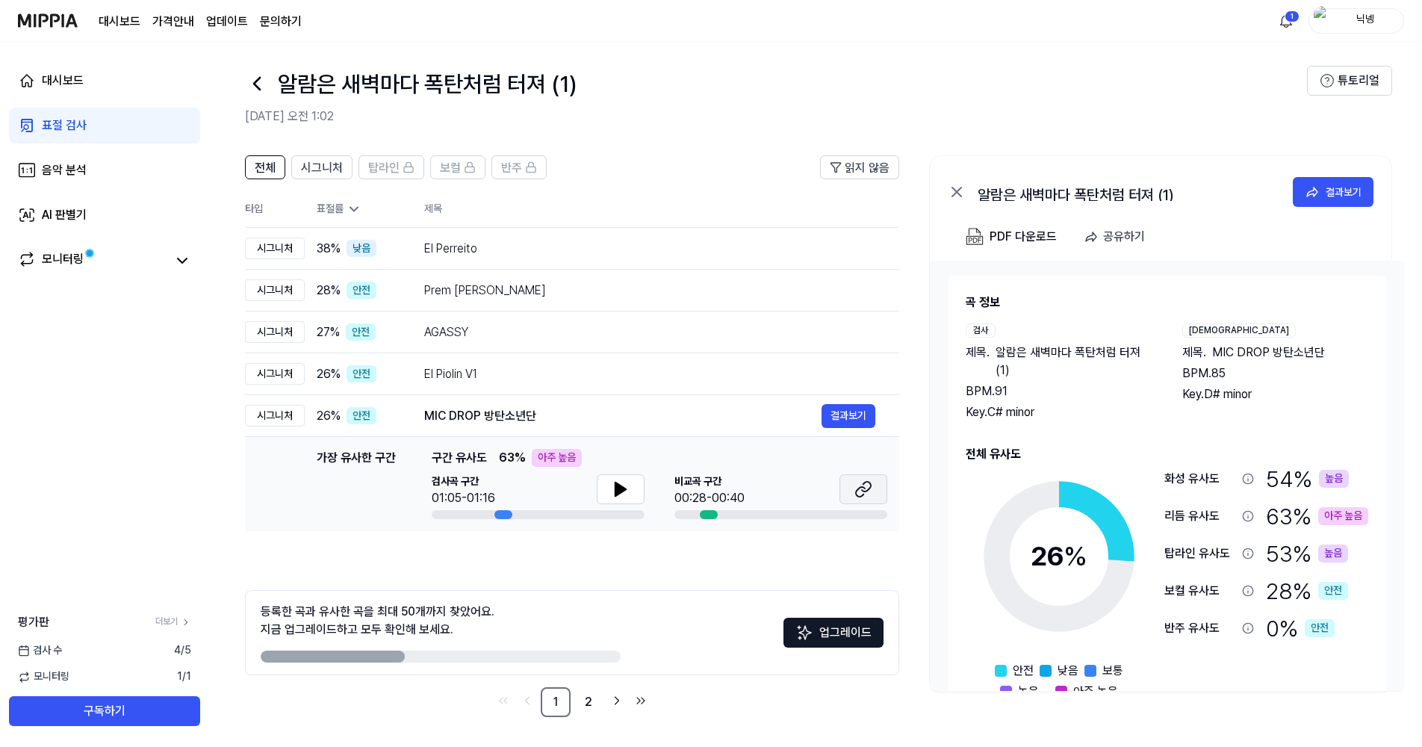
click at [860, 492] on icon at bounding box center [864, 489] width 18 height 18
click at [546, 248] on div "El Perreito" at bounding box center [622, 249] width 397 height 18
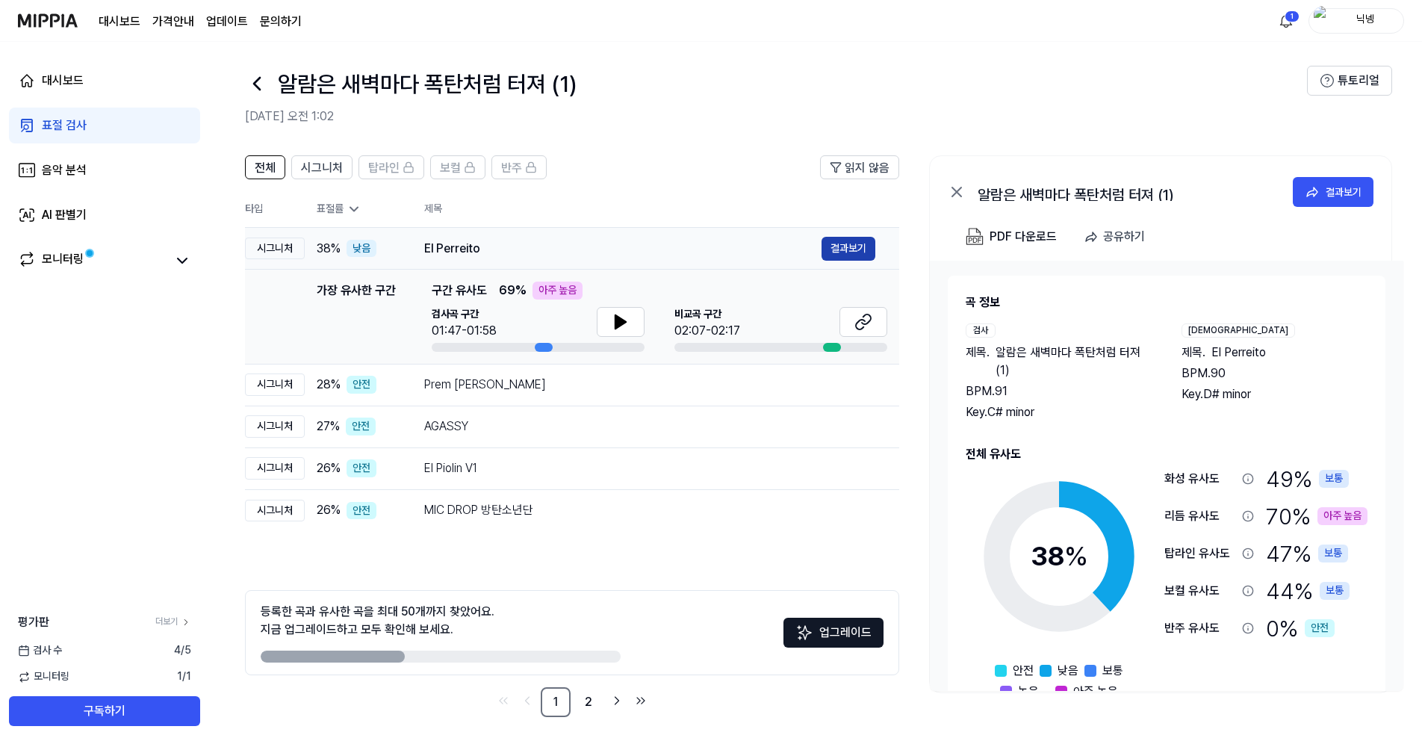
click at [837, 246] on button "결과보기" at bounding box center [849, 249] width 54 height 24
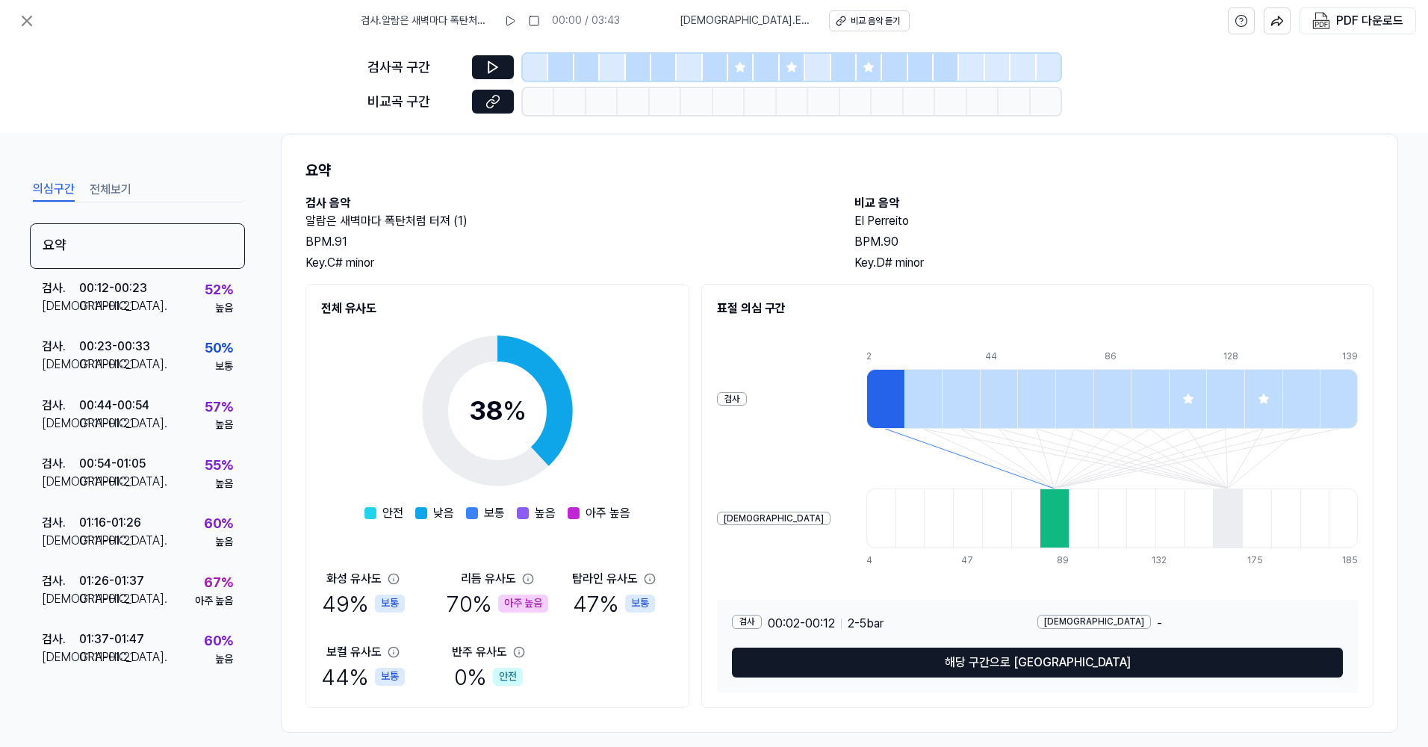
scroll to position [45, 0]
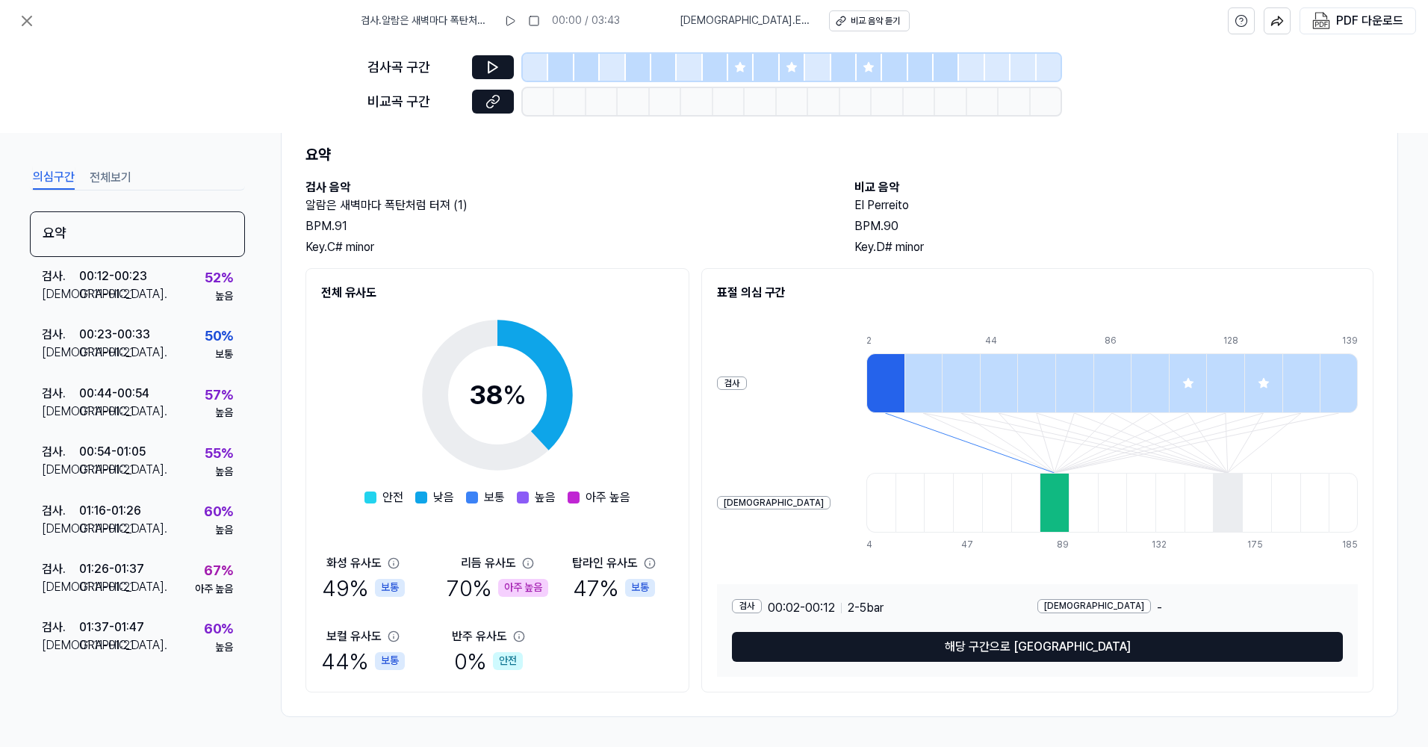
click at [525, 563] on icon at bounding box center [528, 563] width 10 height 10
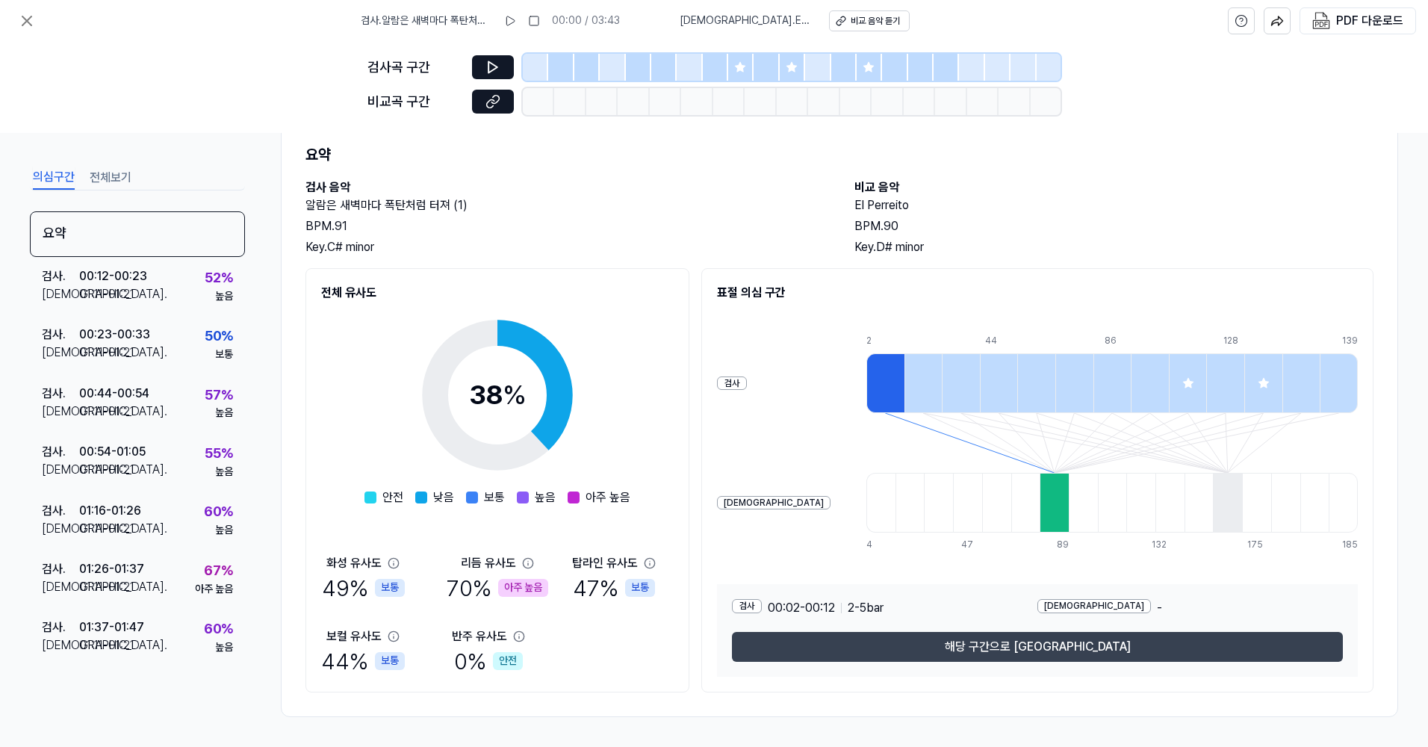
click at [991, 638] on button "해당 구간으로 [GEOGRAPHIC_DATA]" at bounding box center [1037, 647] width 611 height 30
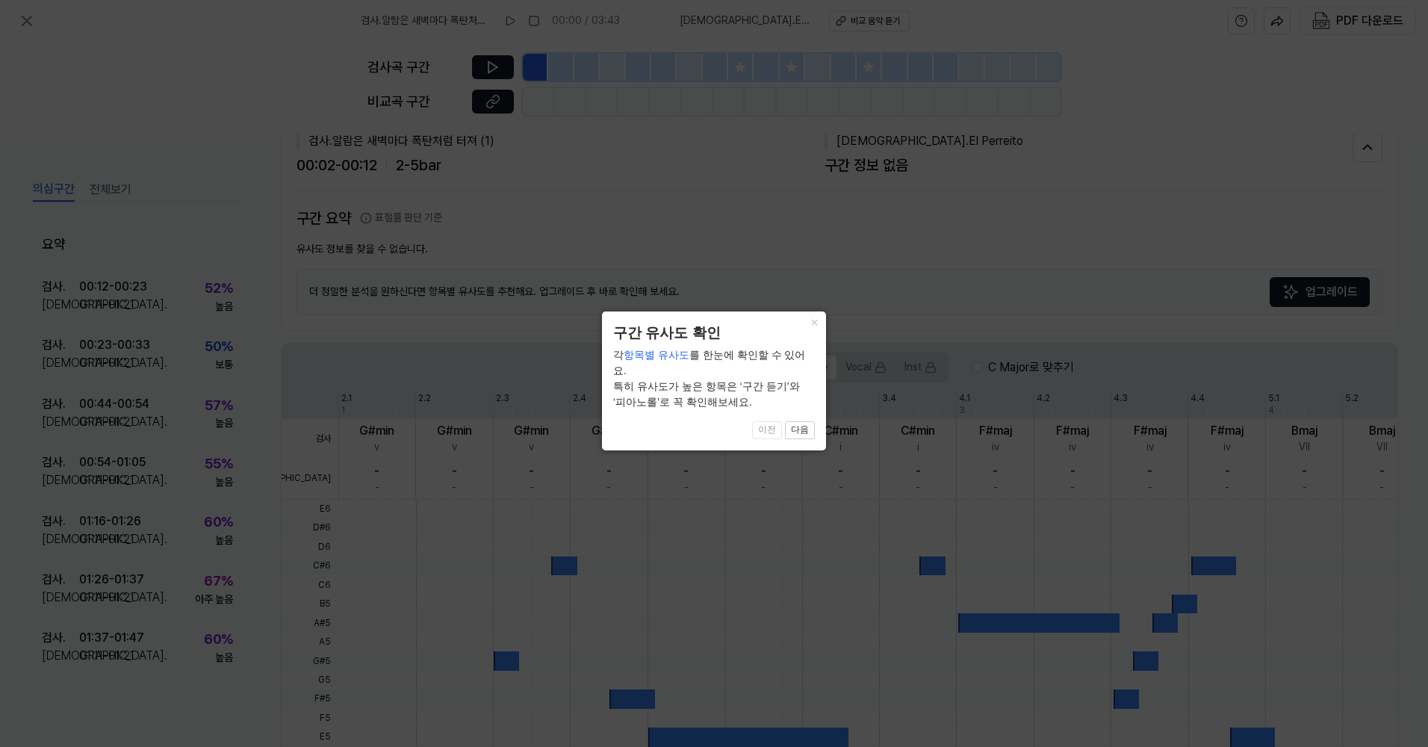
scroll to position [22, 0]
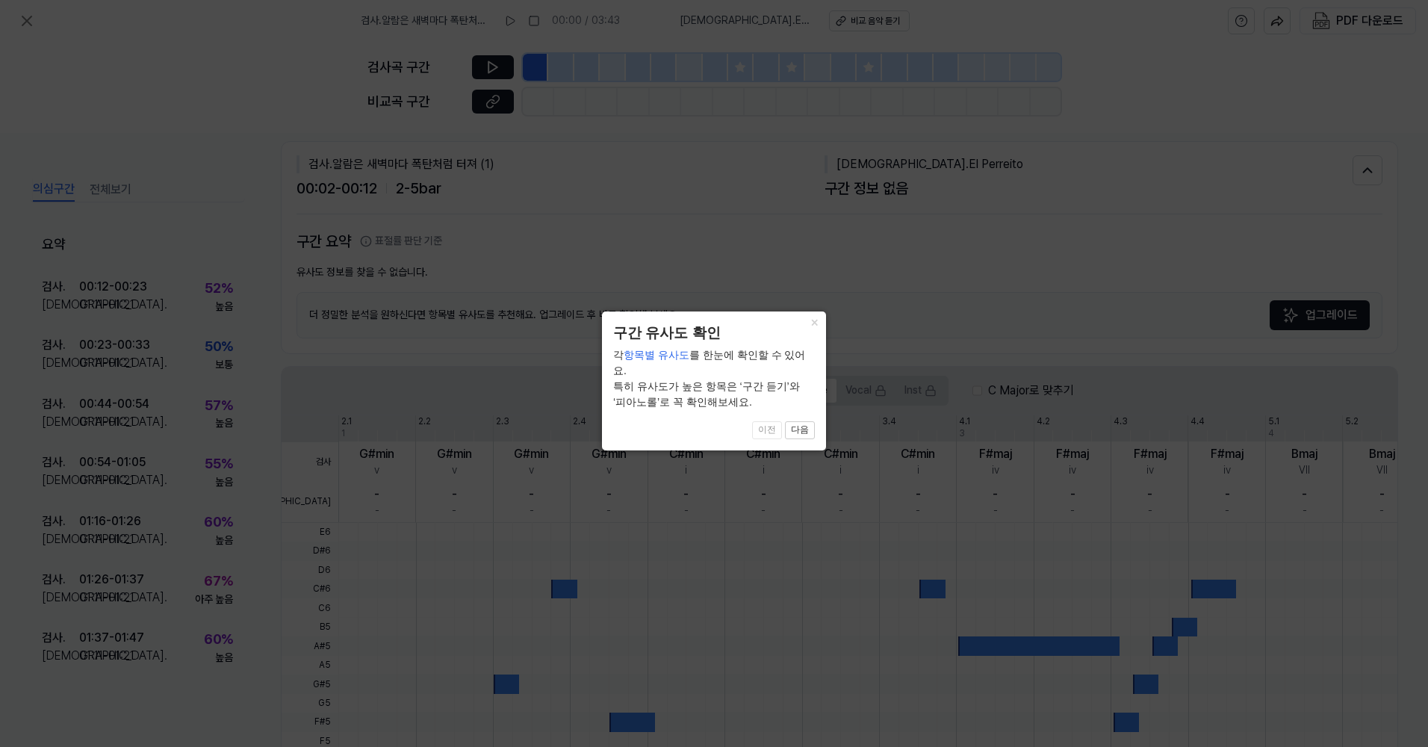
click at [814, 332] on header "구간 유사도 확인" at bounding box center [714, 334] width 202 height 22
click at [814, 332] on button "×" at bounding box center [814, 322] width 24 height 21
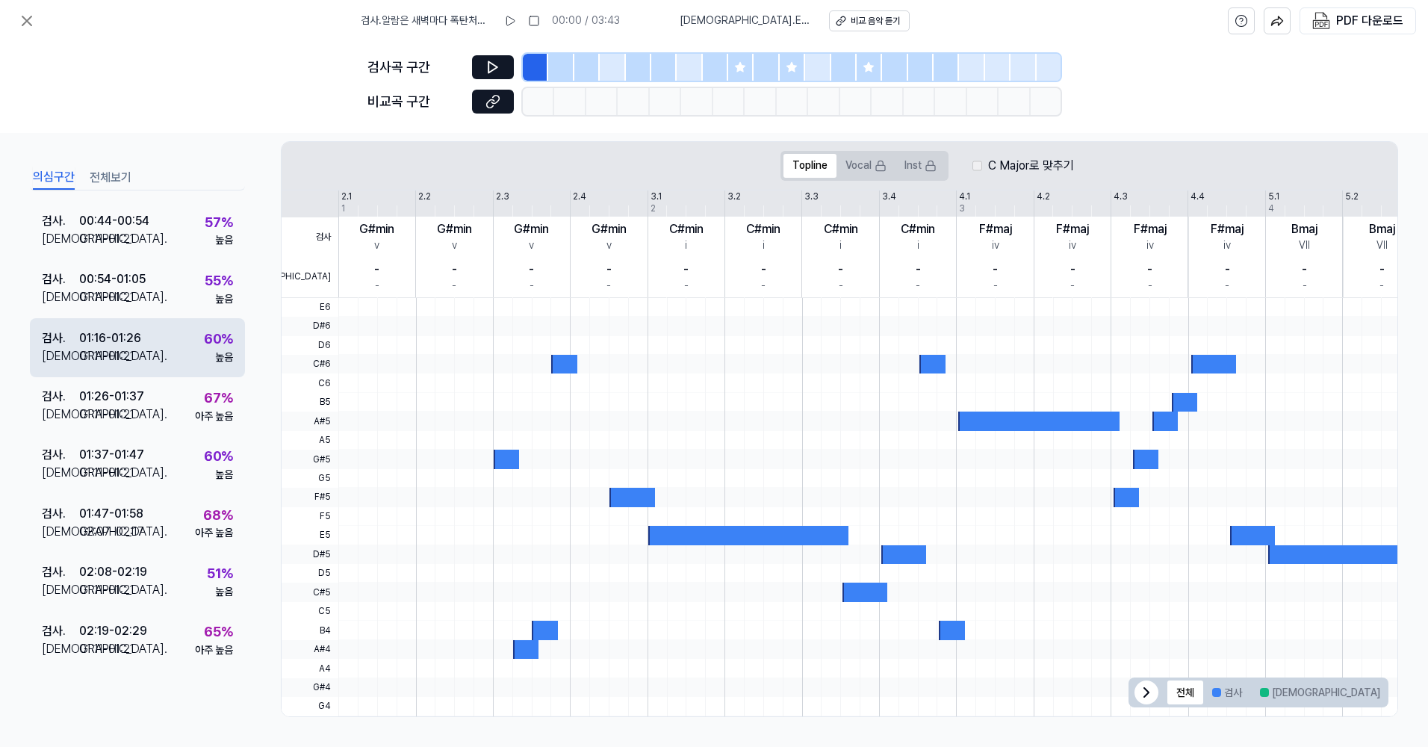
scroll to position [0, 0]
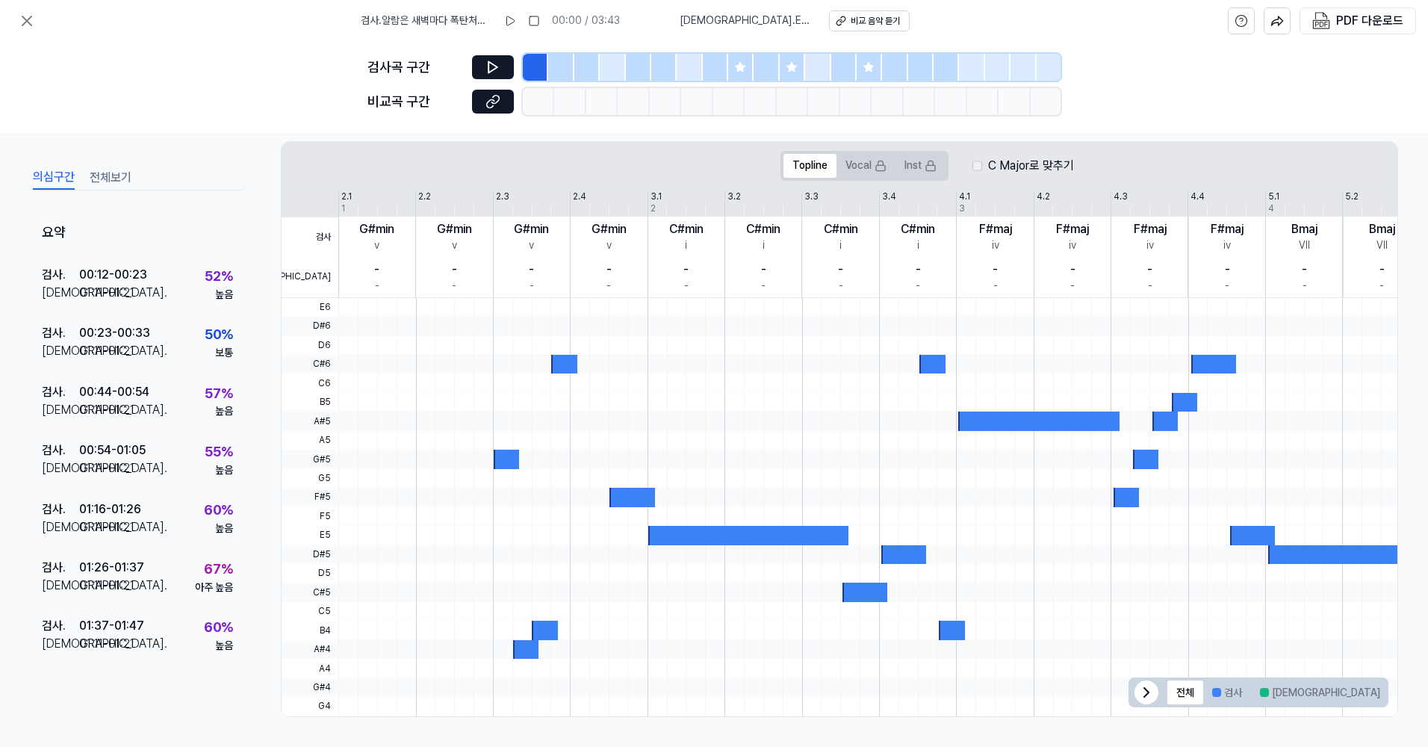
click at [120, 182] on button "전체보기" at bounding box center [111, 178] width 42 height 24
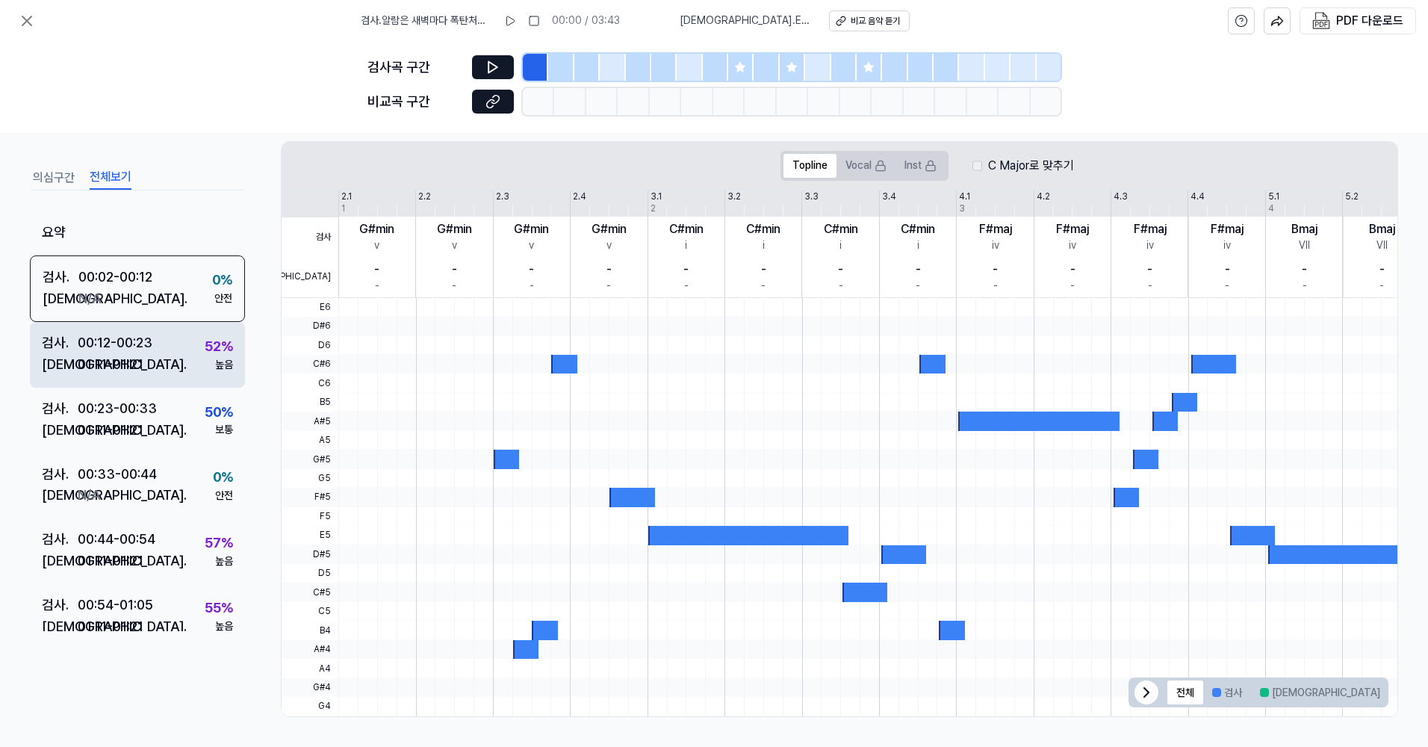
click at [127, 355] on div "01:11 - 01:21" at bounding box center [111, 365] width 66 height 22
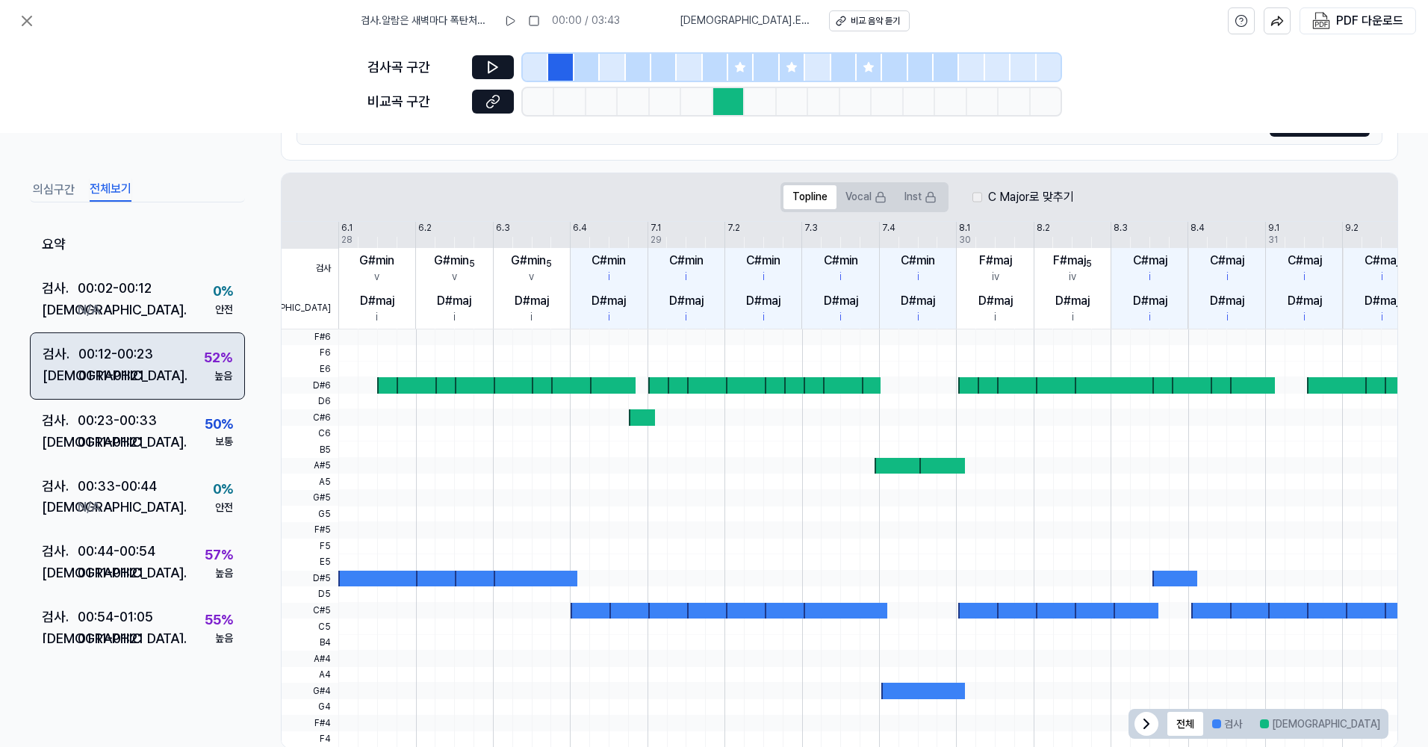
scroll to position [278, 0]
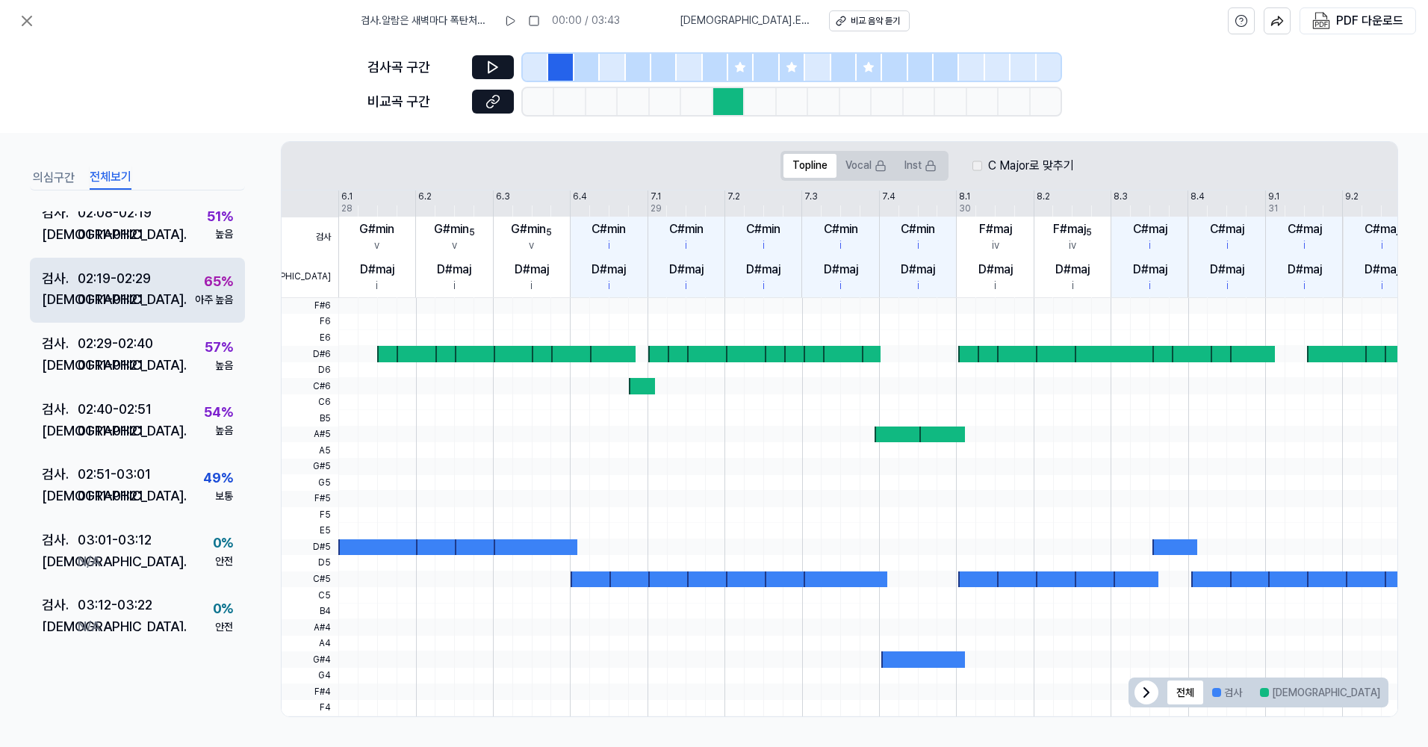
click at [124, 307] on div "01:11 - 01:21" at bounding box center [111, 300] width 66 height 22
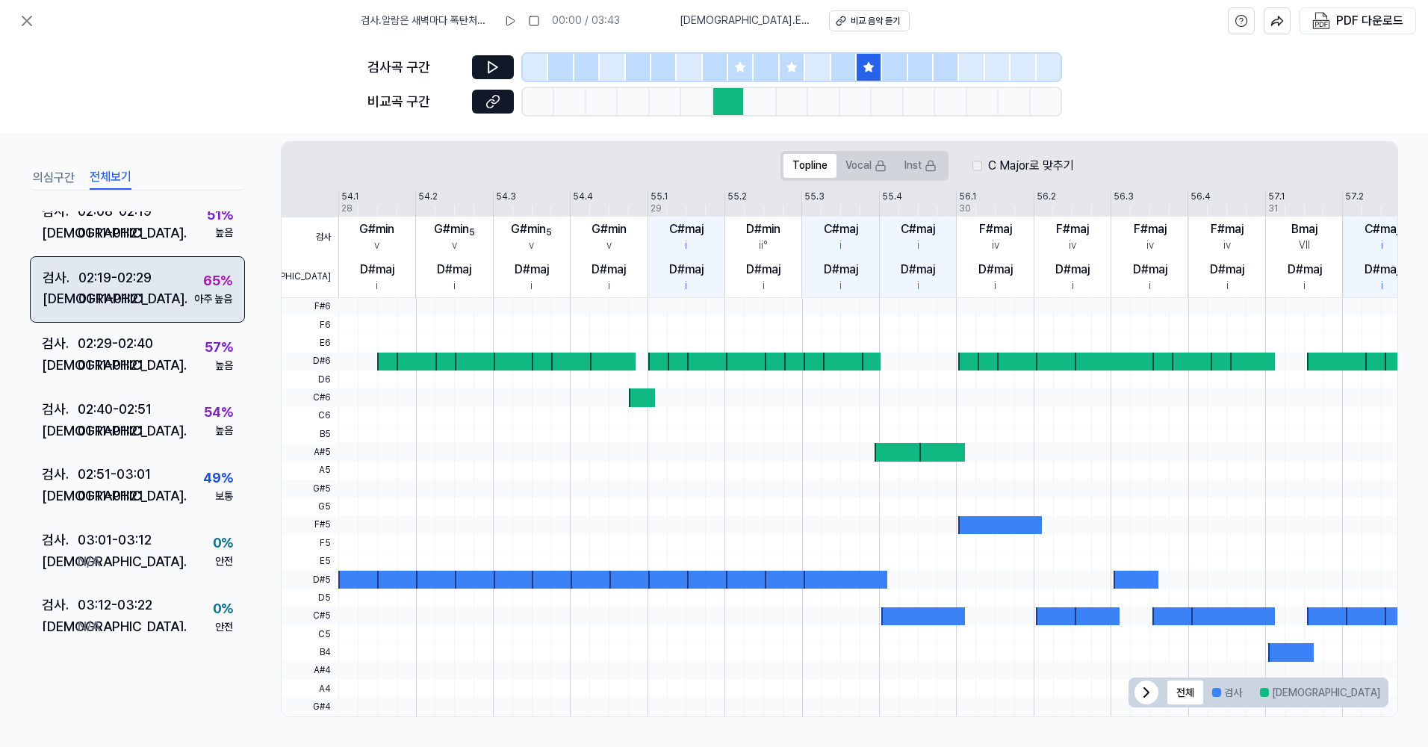
scroll to position [849, 0]
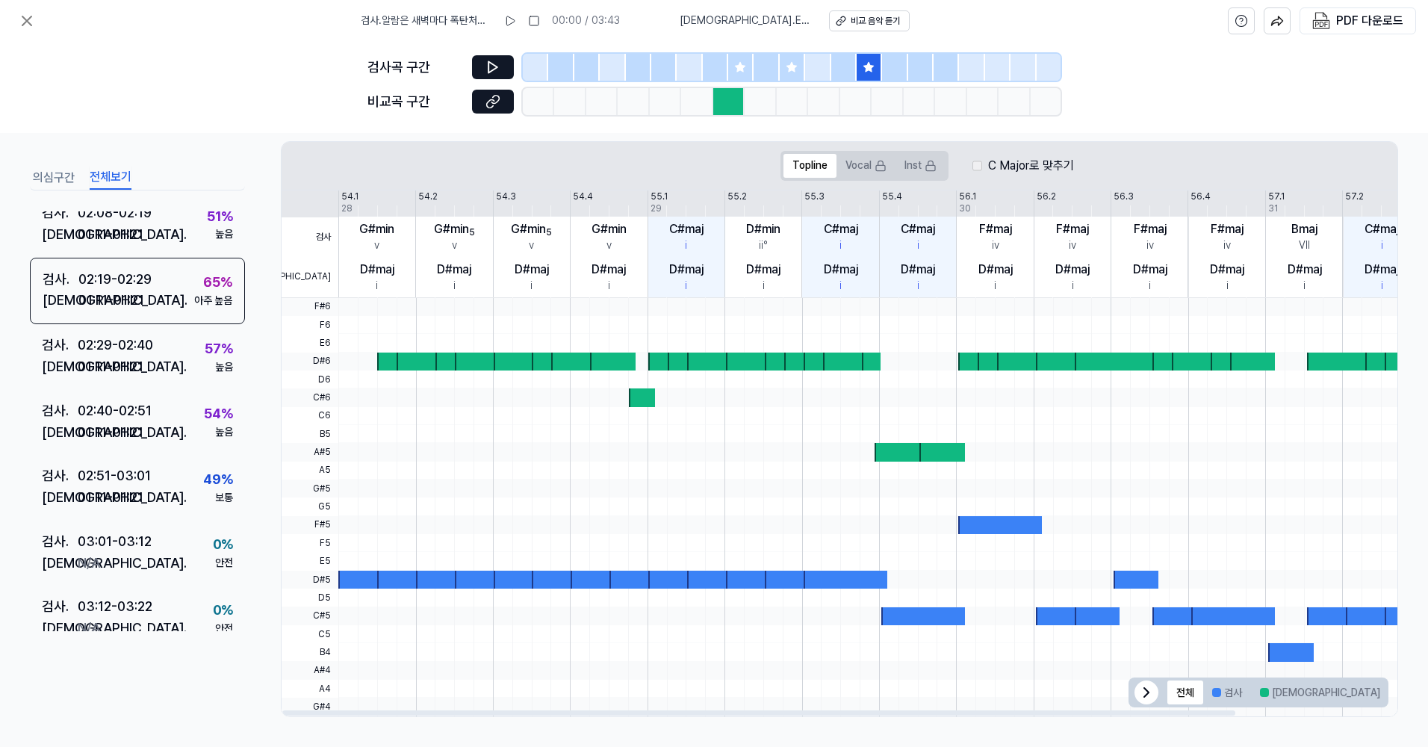
drag, startPoint x: 645, startPoint y: 285, endPoint x: 684, endPoint y: 277, distance: 39.6
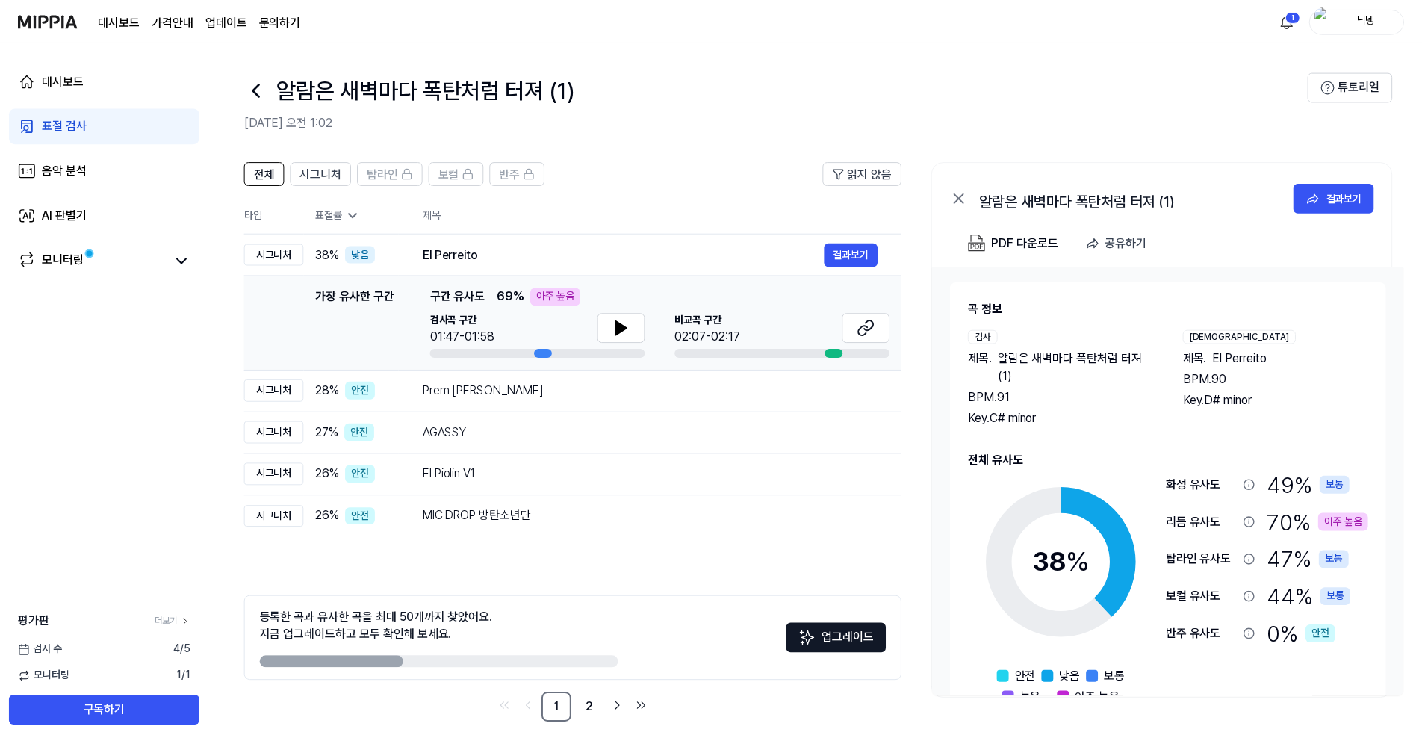
scroll to position [6, 0]
